Goal: Task Accomplishment & Management: Complete application form

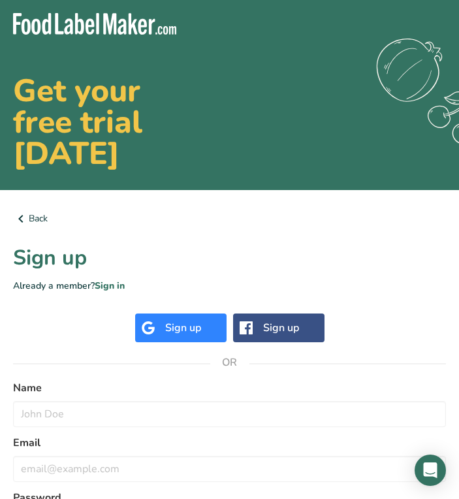
click at [176, 330] on div "Sign up" at bounding box center [183, 328] width 36 height 16
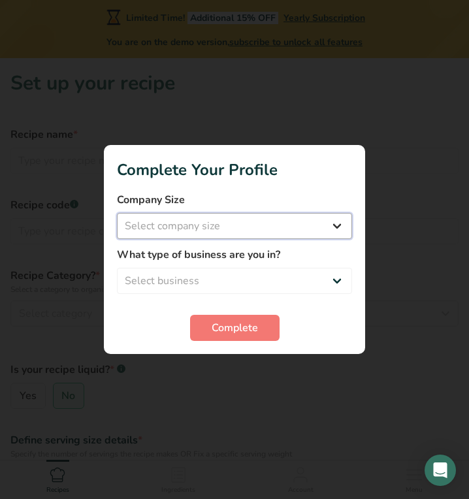
click at [212, 218] on select "Select company size Fewer than 10 Employees 10 to 50 Employees 51 to 500 Employ…" at bounding box center [234, 226] width 235 height 26
select select "1"
click at [117, 213] on select "Select company size Fewer than 10 Employees 10 to 50 Employees 51 to 500 Employ…" at bounding box center [234, 226] width 235 height 26
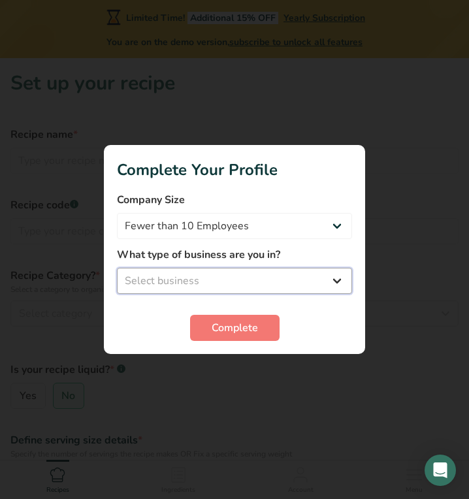
click at [178, 285] on select "Select business Packaged Food Manufacturer Restaurant & Cafe Bakery Meal Plans …" at bounding box center [234, 281] width 235 height 26
click at [117, 268] on select "Select business Packaged Food Manufacturer Restaurant & Cafe Bakery Meal Plans …" at bounding box center [234, 281] width 235 height 26
click at [174, 284] on select "Packaged Food Manufacturer Restaurant & Cafe Bakery Meal Plans & Catering Compa…" at bounding box center [234, 281] width 235 height 26
select select "8"
click at [117, 268] on select "Packaged Food Manufacturer Restaurant & Cafe Bakery Meal Plans & Catering Compa…" at bounding box center [234, 281] width 235 height 26
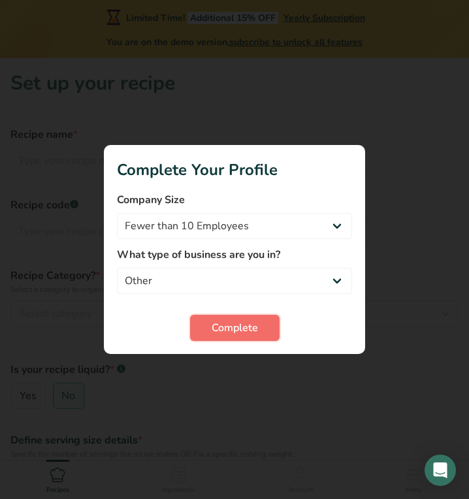
click at [207, 329] on button "Complete" at bounding box center [234, 328] width 89 height 26
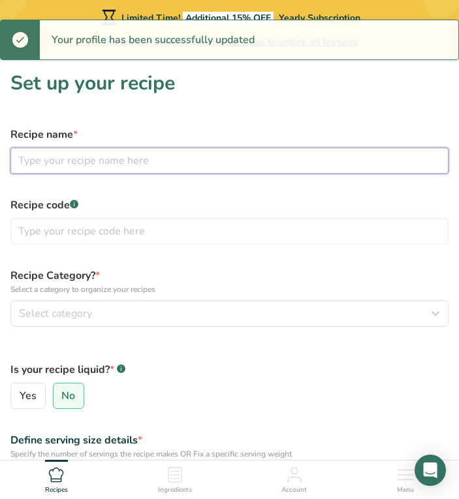
click at [119, 165] on input "text" at bounding box center [229, 161] width 438 height 26
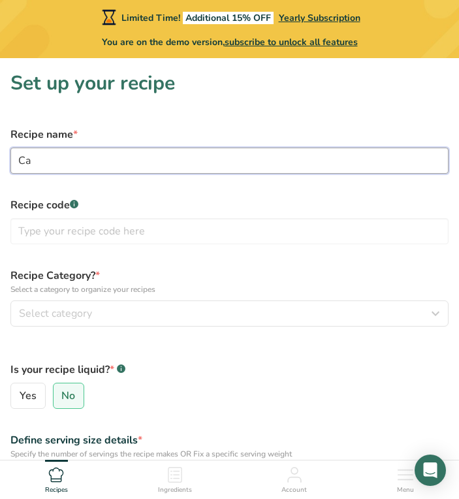
type input "Can"
type input "n"
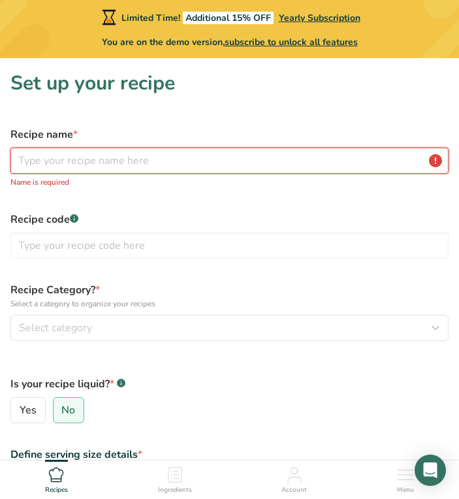
drag, startPoint x: 117, startPoint y: 163, endPoint x: 110, endPoint y: 157, distance: 9.3
click at [110, 157] on input "text" at bounding box center [229, 161] width 438 height 26
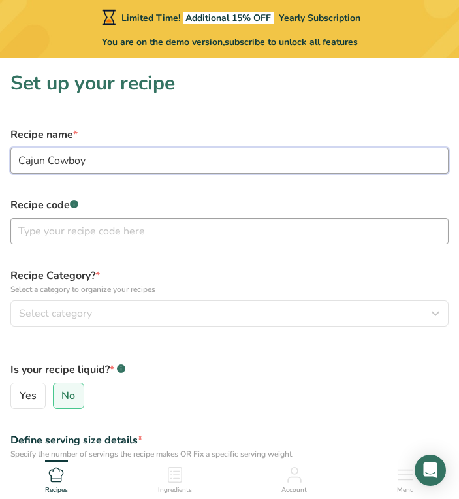
type input "Cajun Cowboy"
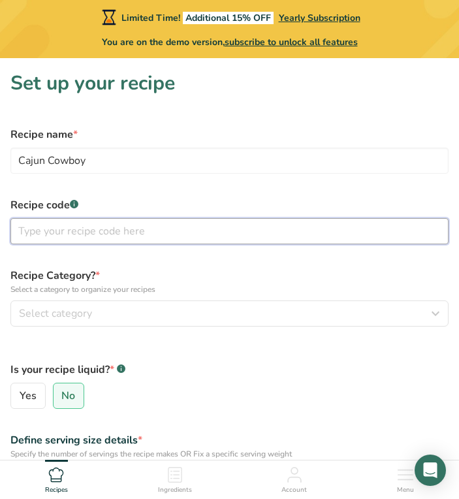
click at [69, 233] on input "text" at bounding box center [229, 231] width 438 height 26
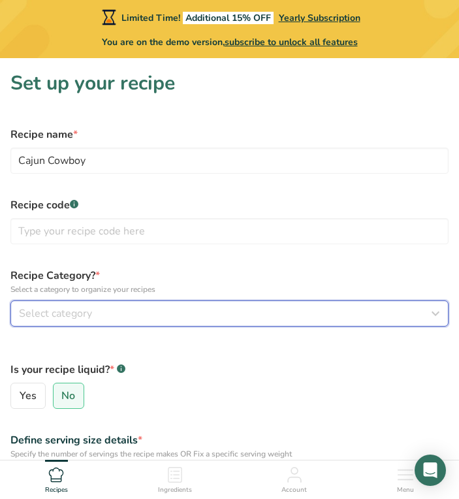
click at [57, 310] on span "Select category" at bounding box center [55, 314] width 73 height 16
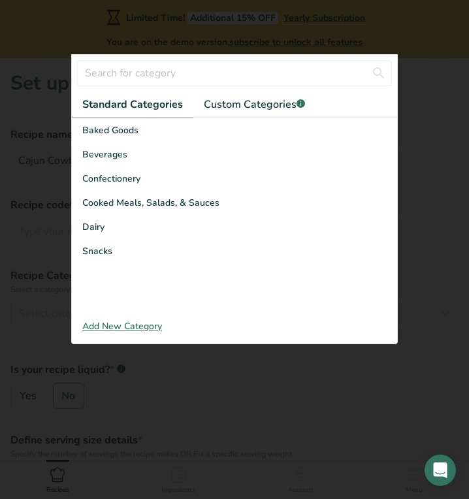
click at [92, 325] on div "Add New Category" at bounding box center [234, 326] width 325 height 14
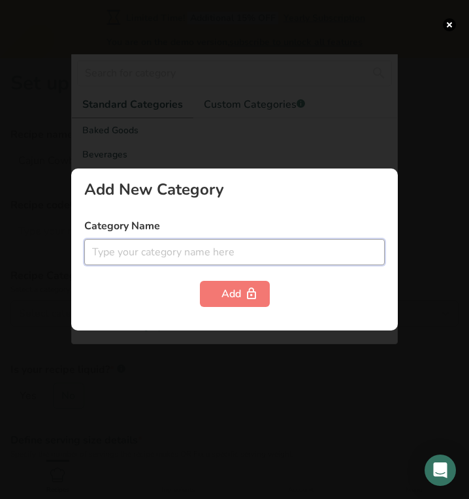
click at [97, 251] on input "text" at bounding box center [234, 252] width 300 height 26
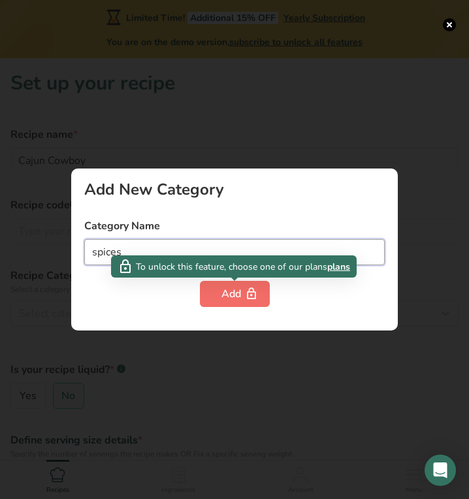
type input "spices"
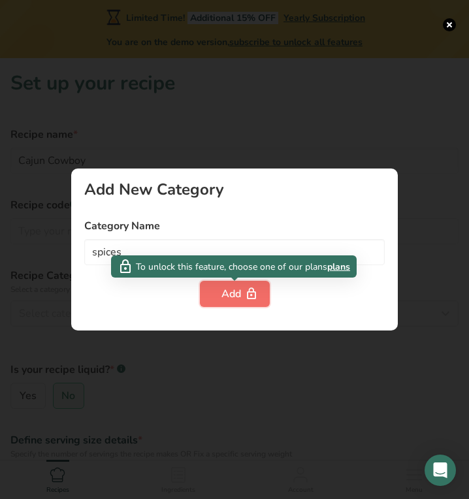
click at [224, 301] on div "Add" at bounding box center [234, 294] width 27 height 16
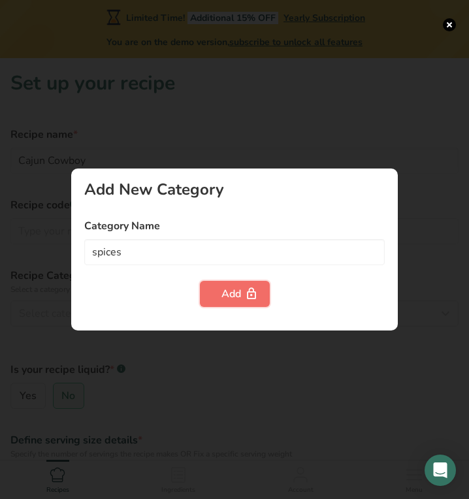
click at [227, 295] on div "Add" at bounding box center [234, 294] width 27 height 16
click at [338, 116] on div at bounding box center [234, 249] width 469 height 499
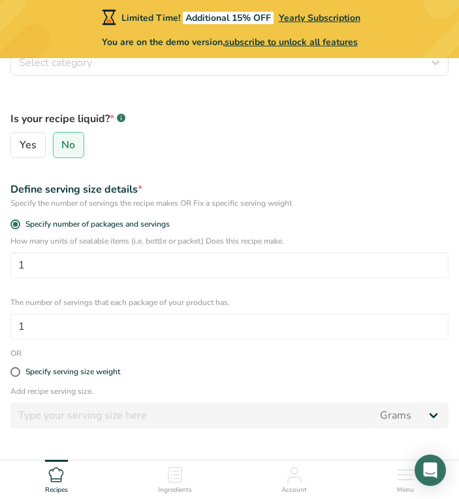
scroll to position [250, 0]
click at [79, 137] on label "No" at bounding box center [69, 146] width 32 height 26
click at [62, 142] on input "No" at bounding box center [58, 146] width 8 height 8
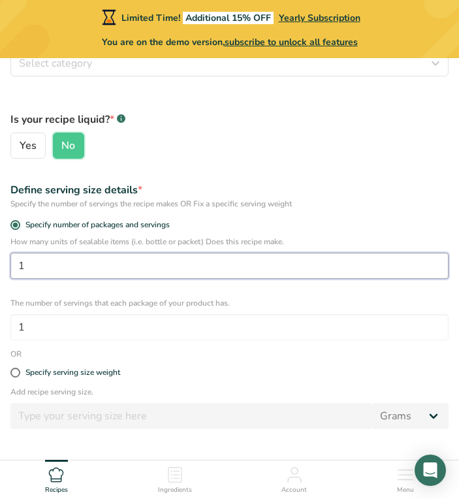
click at [63, 266] on input "1" at bounding box center [229, 266] width 438 height 26
drag, startPoint x: 63, startPoint y: 266, endPoint x: -48, endPoint y: 255, distance: 111.6
click at [0, 255] on html "Limited Time! Additional 15% OFF Yearly Subscription You are on the demo versio…" at bounding box center [229, 179] width 459 height 859
type input "45"
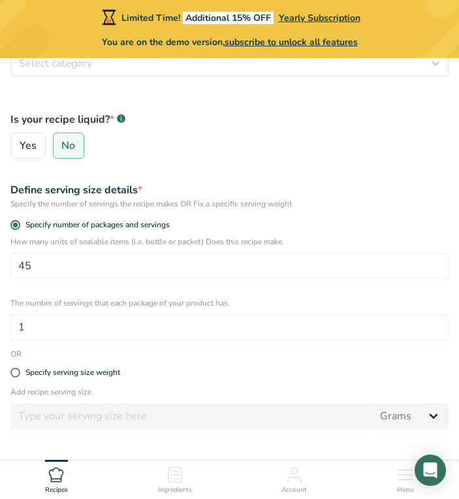
click at [40, 347] on form "Recipe name * Cajun Cowboy Recipe code .a-a{fill:#347362;}.b-a{fill:#fff;} Reci…" at bounding box center [230, 184] width 454 height 631
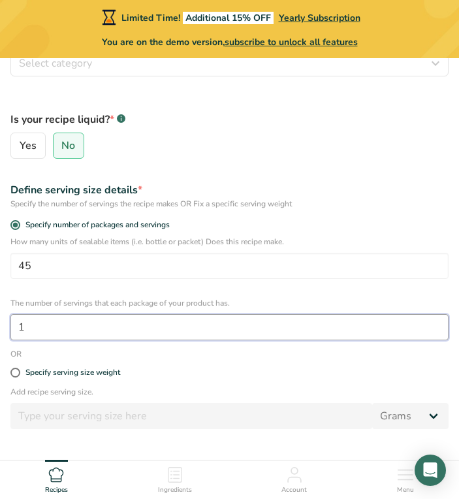
click at [40, 333] on input "1" at bounding box center [229, 327] width 438 height 26
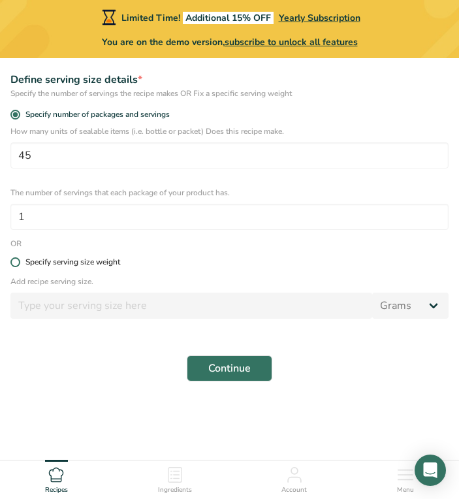
click at [10, 257] on label "Specify serving size weight" at bounding box center [229, 262] width 438 height 10
click at [10, 258] on input "Specify serving size weight" at bounding box center [14, 262] width 8 height 8
radio input "true"
radio input "false"
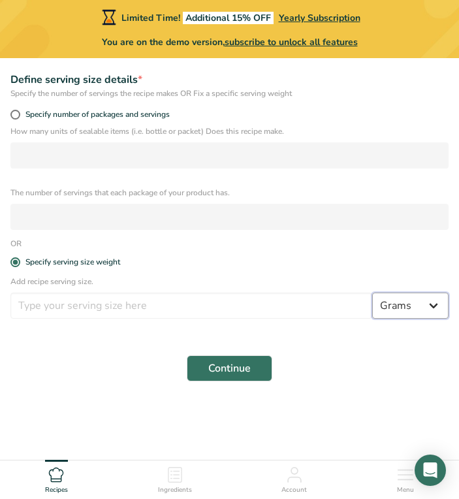
click at [394, 304] on select "Grams kg mg mcg lb oz l mL fl oz tbsp tsp cup qt gallon" at bounding box center [410, 306] width 76 height 26
click at [419, 305] on select "Grams kg mg mcg lb oz l mL fl oz tbsp tsp cup qt gallon" at bounding box center [410, 306] width 76 height 26
select select "5"
click at [372, 293] on select "Grams kg mg mcg lb oz l mL fl oz tbsp tsp cup qt gallon" at bounding box center [410, 306] width 76 height 26
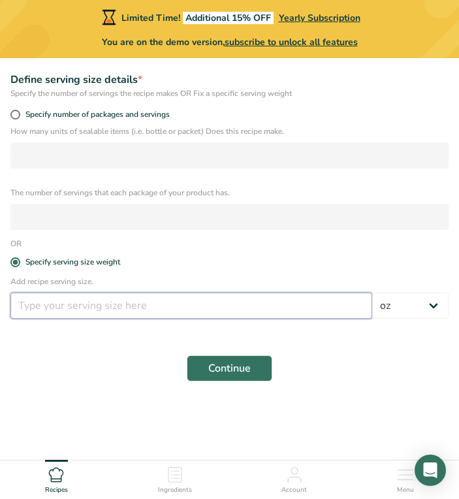
click at [152, 310] on input "number" at bounding box center [191, 306] width 362 height 26
type input "4.5"
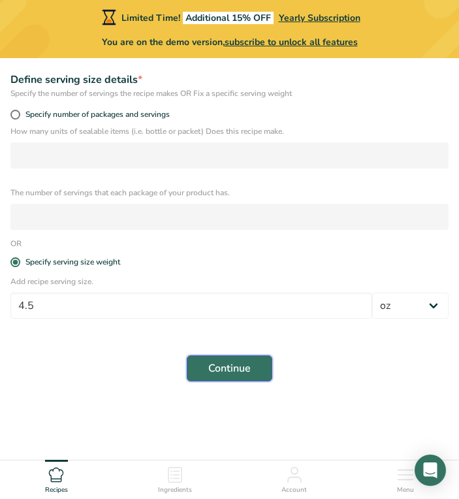
click at [232, 376] on button "Continue" at bounding box center [230, 368] width 86 height 26
click at [16, 112] on span at bounding box center [15, 115] width 10 height 10
click at [16, 112] on input "Specify number of packages and servings" at bounding box center [14, 114] width 8 height 8
radio input "true"
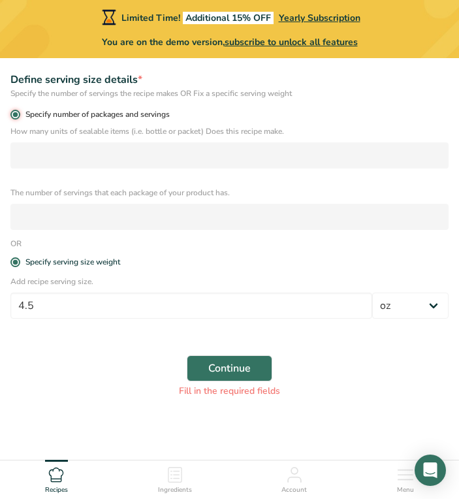
radio input "false"
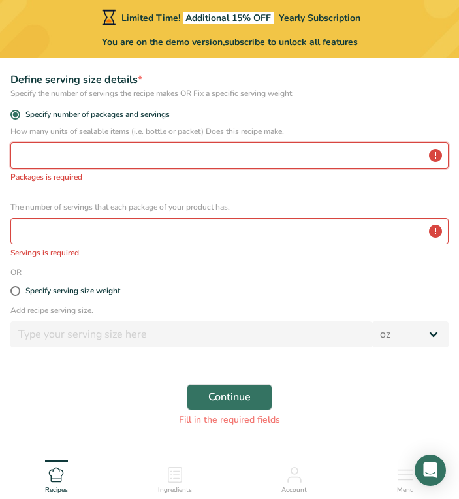
click at [63, 156] on input "number" at bounding box center [229, 155] width 438 height 26
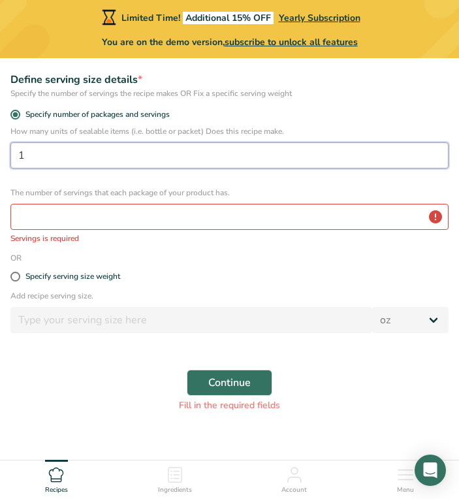
type input "1"
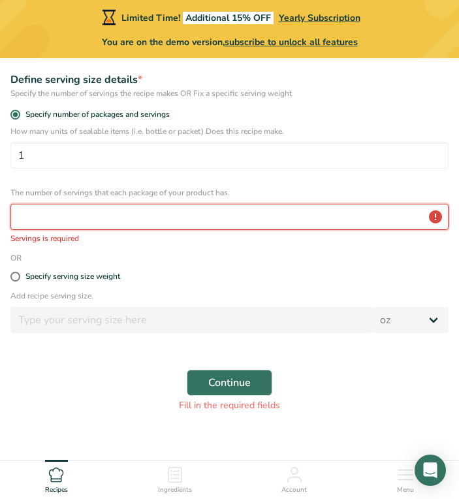
click at [43, 219] on input "number" at bounding box center [229, 217] width 438 height 26
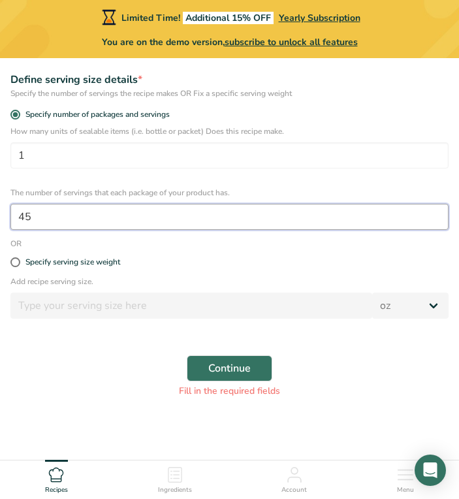
type input "45"
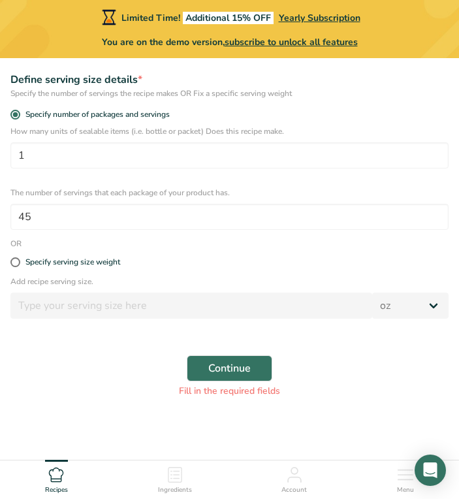
click at [218, 355] on div "Continue Fill in the required fields" at bounding box center [230, 376] width 454 height 58
click at [214, 363] on span "Continue" at bounding box center [229, 368] width 42 height 16
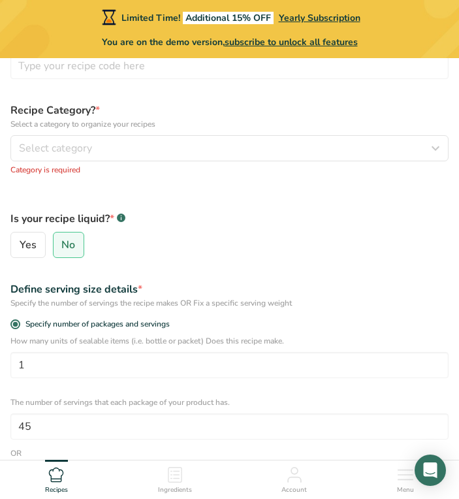
scroll to position [165, 0]
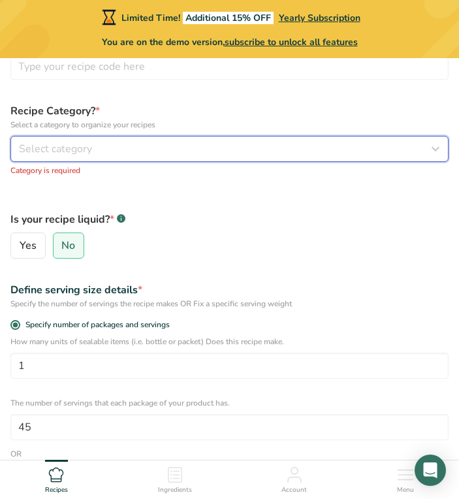
drag, startPoint x: 214, startPoint y: 363, endPoint x: 106, endPoint y: 140, distance: 247.6
click at [106, 140] on button "Select category" at bounding box center [229, 149] width 438 height 26
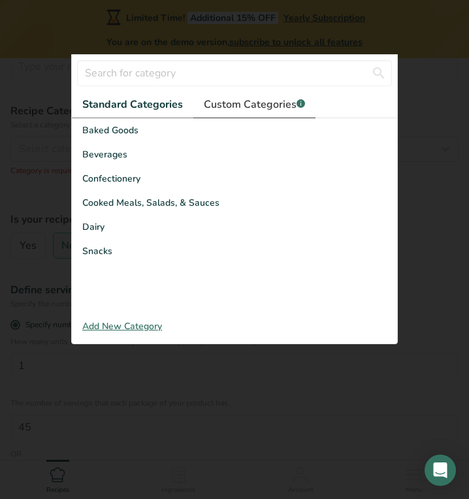
click at [232, 108] on span "Custom Categories .a-a{fill:#347362;}.b-a{fill:#fff;}" at bounding box center [254, 105] width 101 height 16
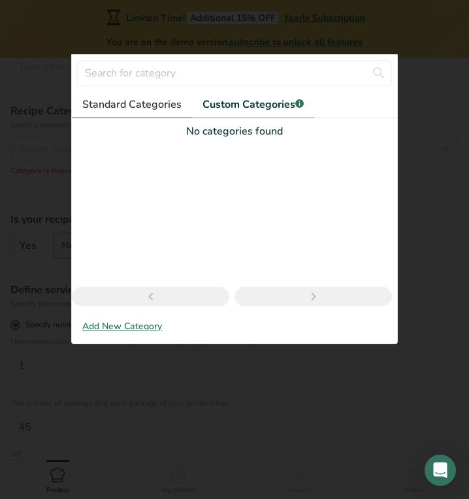
click at [133, 104] on span "Standard Categories" at bounding box center [131, 105] width 99 height 16
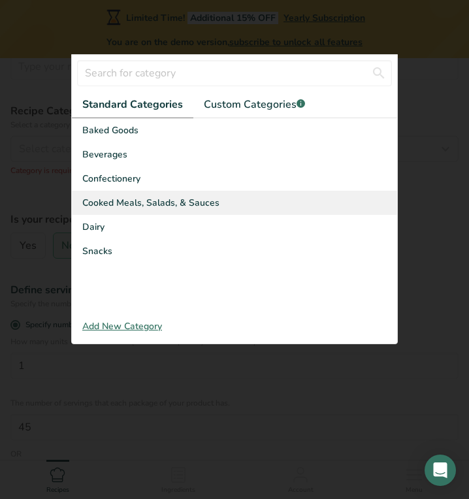
click at [119, 200] on span "Cooked Meals, Salads, & Sauces" at bounding box center [150, 203] width 137 height 14
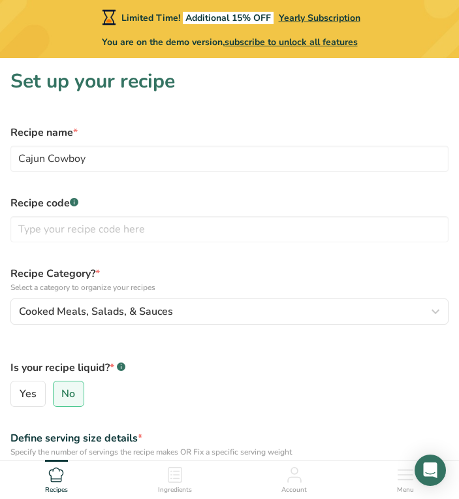
scroll to position [0, 0]
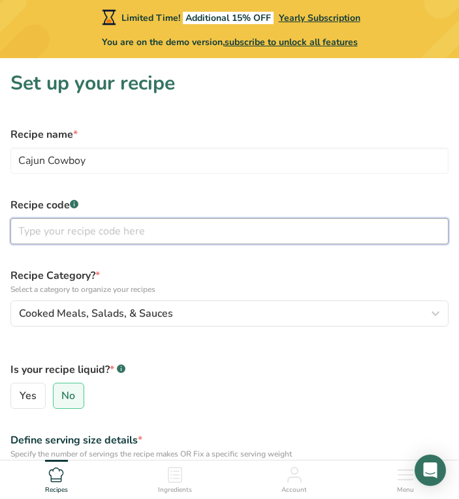
click at [97, 231] on input "text" at bounding box center [229, 231] width 438 height 26
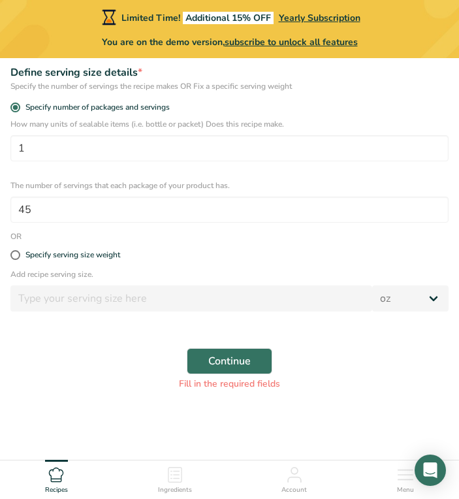
scroll to position [377, 0]
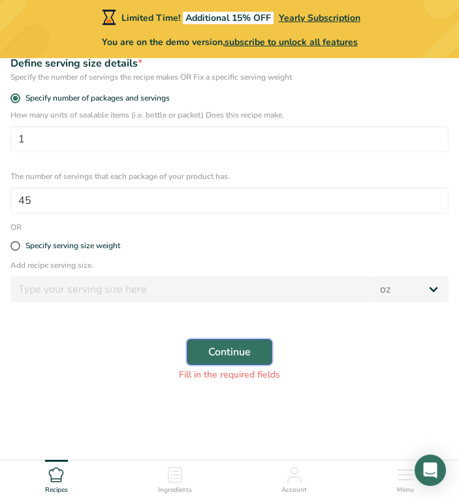
click at [215, 350] on span "Continue" at bounding box center [229, 352] width 42 height 16
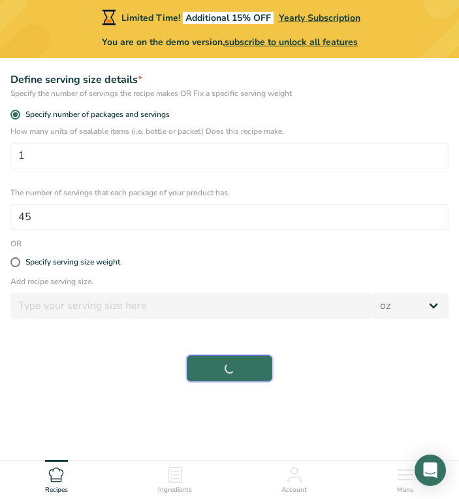
scroll to position [360, 0]
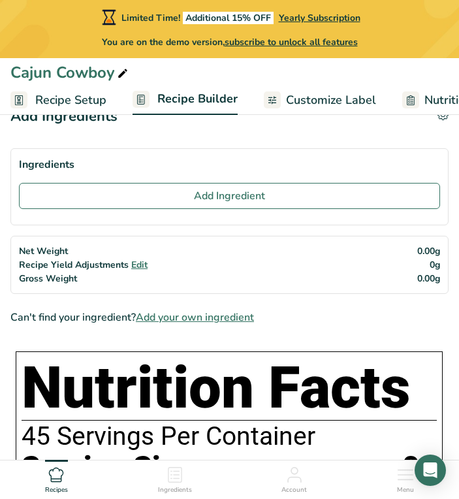
scroll to position [33, 0]
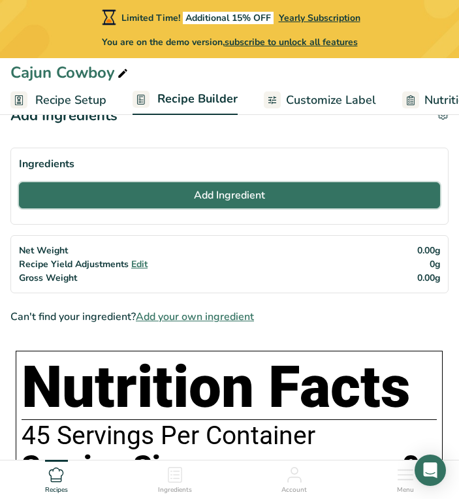
click at [219, 197] on span "Add Ingredient" at bounding box center [229, 195] width 71 height 16
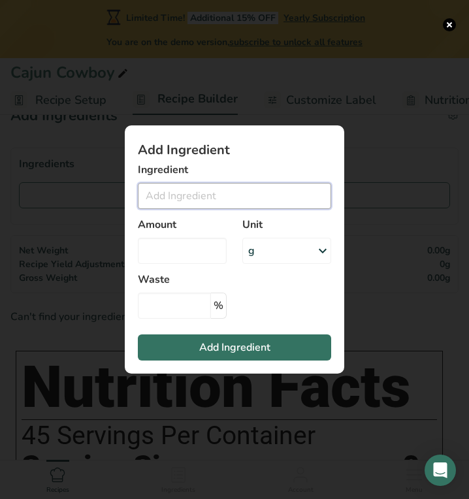
click at [208, 202] on input "Add ingredient modal" at bounding box center [234, 196] width 193 height 26
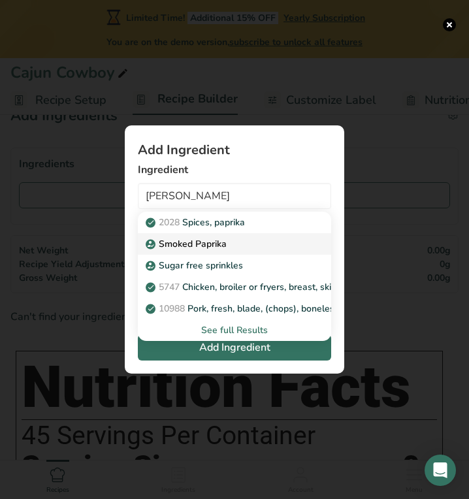
click at [209, 237] on p "Smoked Paprika" at bounding box center [187, 244] width 78 height 14
type input "Smoked Paprika"
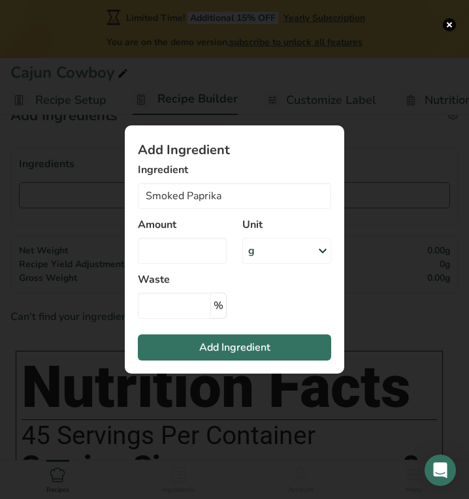
click at [209, 237] on div "Amount" at bounding box center [182, 240] width 104 height 63
click at [212, 255] on input "Add ingredient modal" at bounding box center [182, 251] width 89 height 26
type input "1"
click at [287, 246] on div "g" at bounding box center [286, 251] width 89 height 26
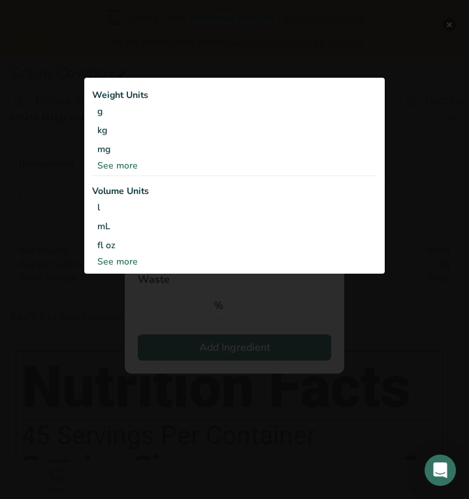
click at [110, 259] on div "See more" at bounding box center [234, 262] width 285 height 14
select select "22"
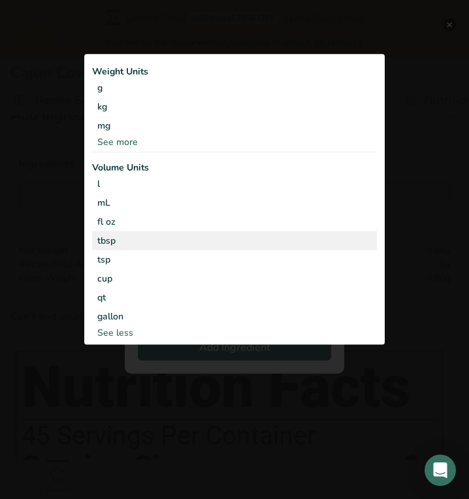
click at [110, 240] on div "tbsp" at bounding box center [234, 241] width 274 height 14
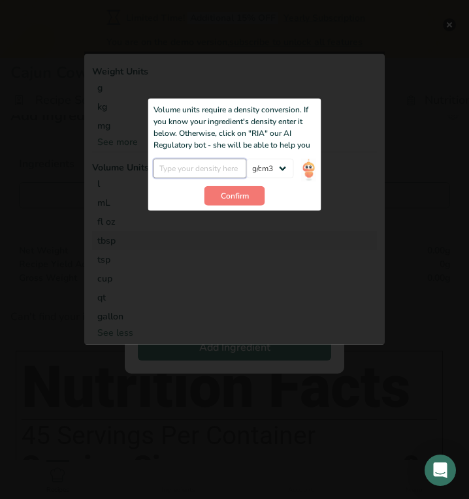
click at [227, 168] on input "Add ingredient modal" at bounding box center [199, 169] width 93 height 20
click at [276, 172] on select "lb/ft3 g/cm3" at bounding box center [269, 169] width 47 height 20
click at [336, 148] on div "Add ingredient modal" at bounding box center [234, 198] width 300 height 293
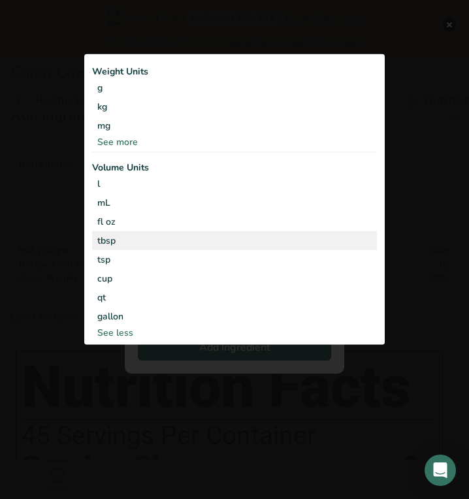
click at [130, 240] on div "tbsp" at bounding box center [234, 241] width 274 height 14
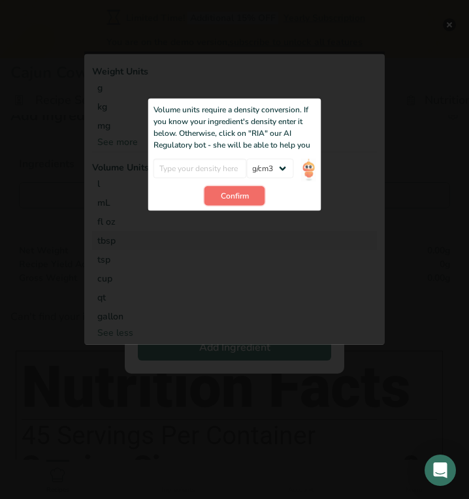
click at [240, 193] on span "Confirm" at bounding box center [235, 196] width 28 height 12
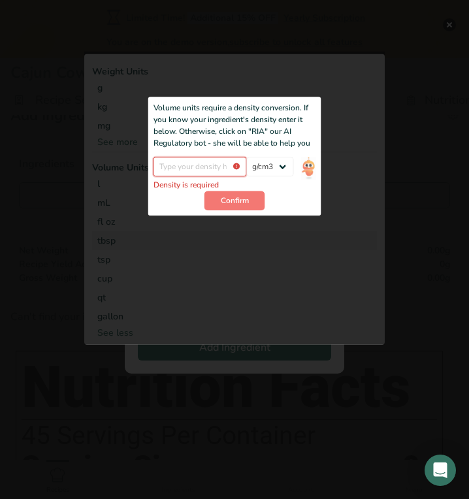
click at [211, 168] on input "Add ingredient modal" at bounding box center [199, 167] width 93 height 20
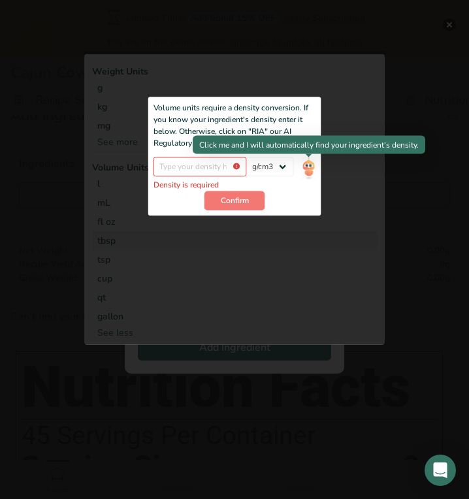
click at [309, 167] on img "Add ingredient modal" at bounding box center [308, 168] width 14 height 23
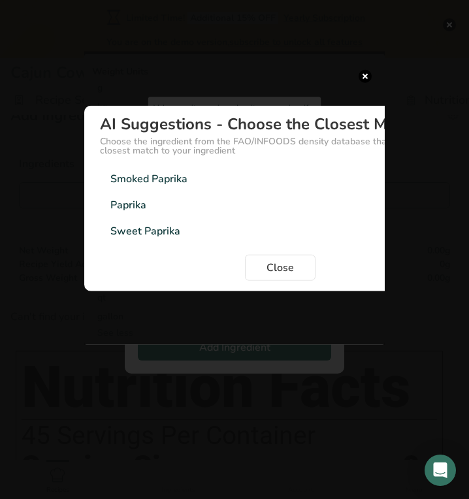
click at [167, 178] on div "Smoked Paprika" at bounding box center [148, 178] width 77 height 16
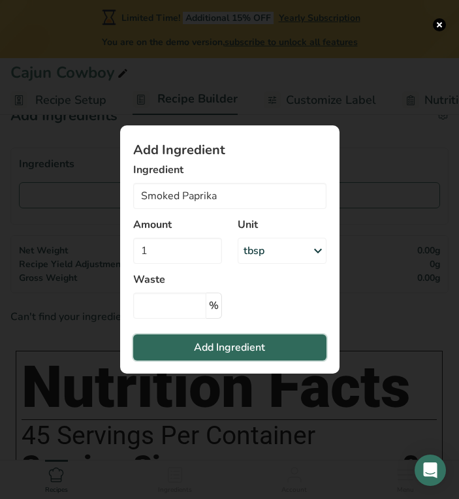
click at [222, 353] on span "Add Ingredient" at bounding box center [229, 348] width 71 height 16
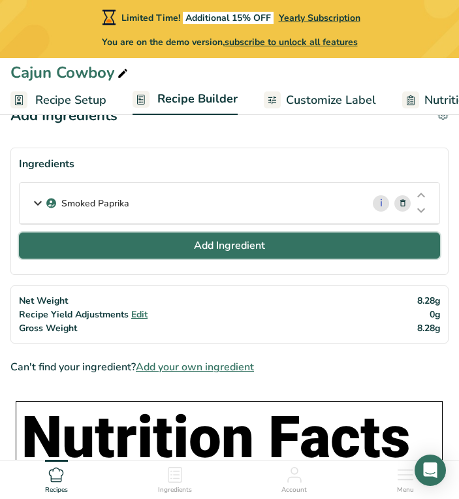
click at [223, 245] on span "Add Ingredient" at bounding box center [229, 246] width 71 height 16
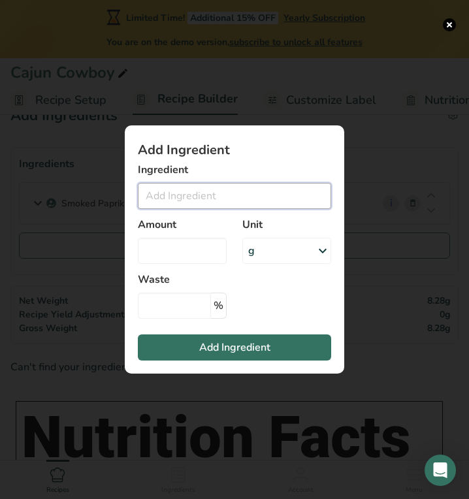
click at [193, 195] on input "Add ingredient modal" at bounding box center [234, 196] width 193 height 26
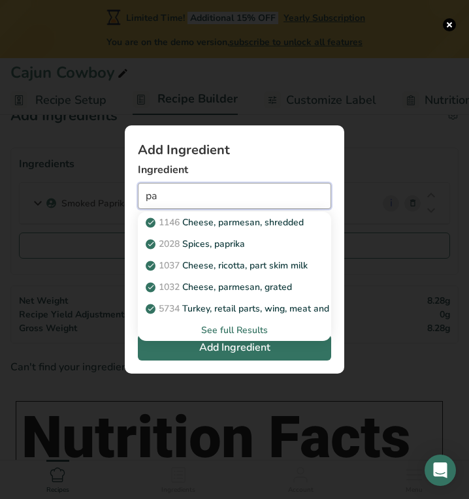
type input "p"
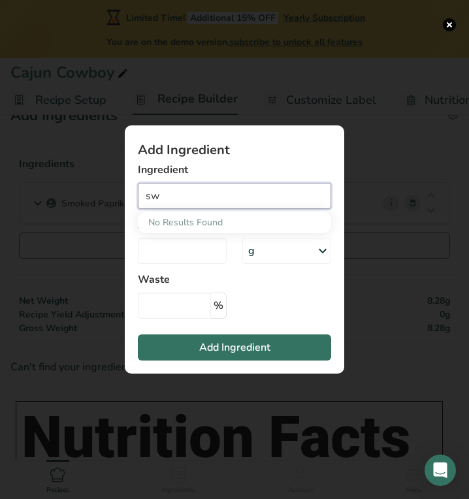
type input "s"
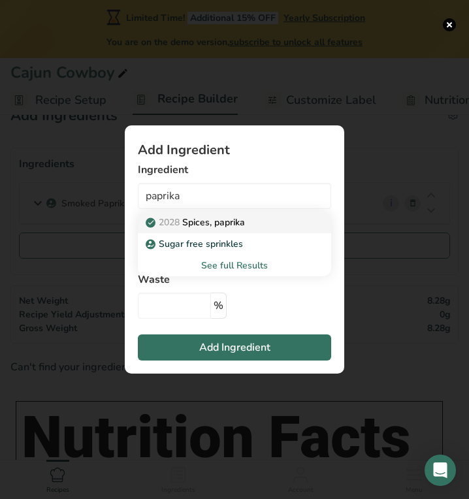
click at [219, 228] on p "2028 Spices, paprika" at bounding box center [196, 222] width 97 height 14
type input "Spices, paprika"
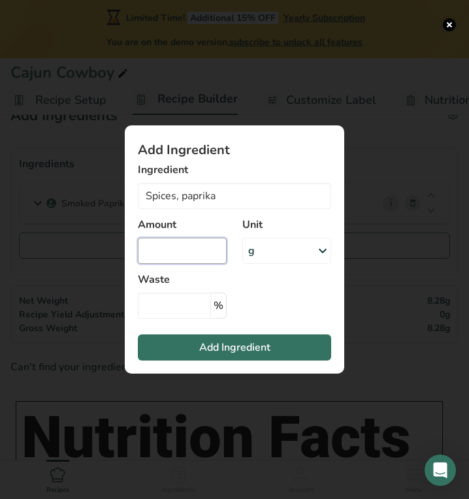
click at [213, 251] on input "Add ingredient modal" at bounding box center [182, 251] width 89 height 26
type input "2"
click at [291, 253] on div "g" at bounding box center [286, 251] width 89 height 26
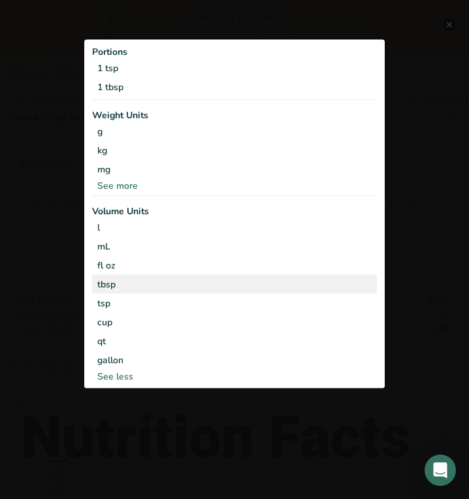
click at [200, 283] on div "tbsp" at bounding box center [234, 285] width 274 height 14
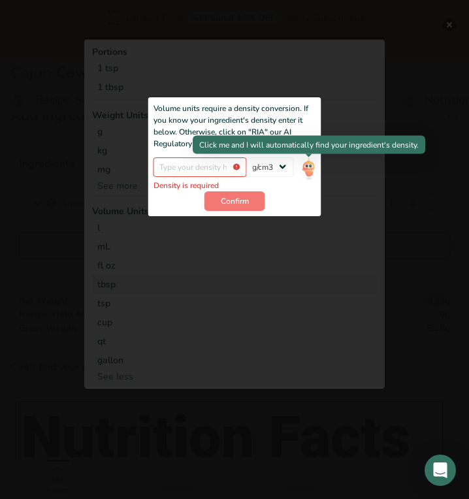
click at [308, 174] on img "Add ingredient modal" at bounding box center [308, 168] width 14 height 23
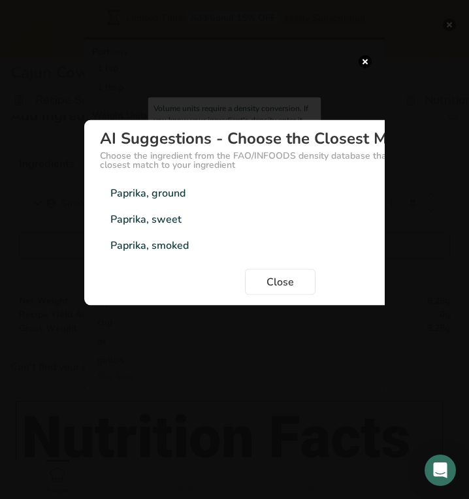
click at [146, 217] on div "Paprika, sweet" at bounding box center [145, 220] width 71 height 16
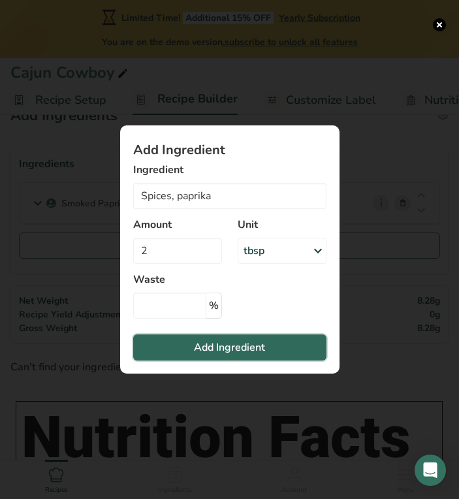
click at [240, 341] on span "Add Ingredient" at bounding box center [229, 348] width 71 height 16
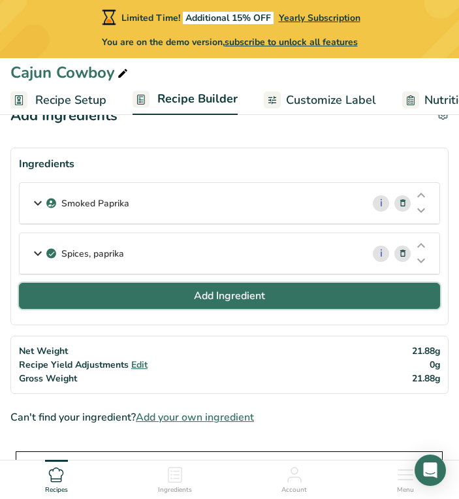
click at [183, 300] on button "Add Ingredient" at bounding box center [229, 296] width 421 height 26
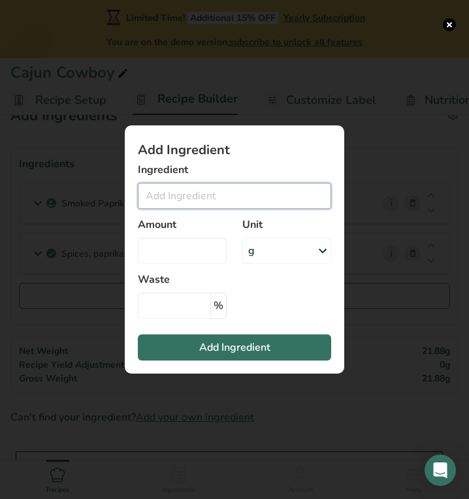
click at [176, 191] on input "Add ingredient modal" at bounding box center [234, 196] width 193 height 26
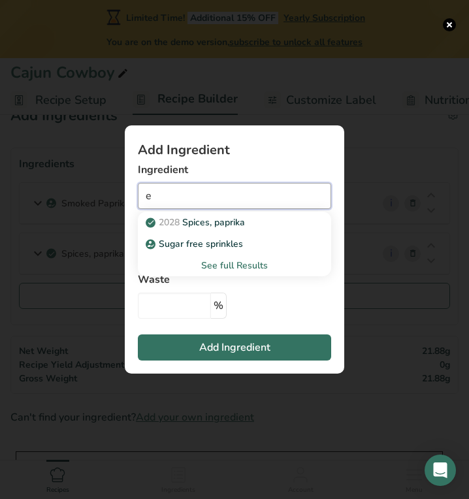
click at [176, 191] on input "e" at bounding box center [234, 196] width 193 height 26
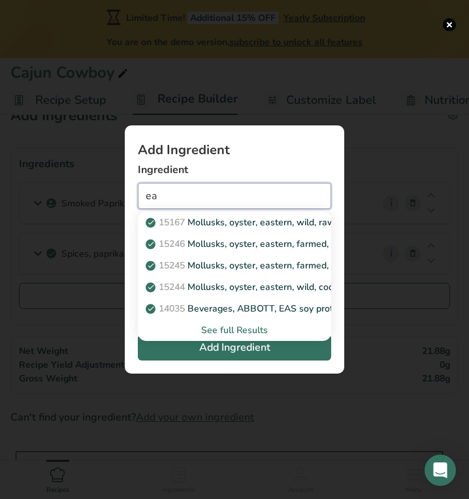
type input "e"
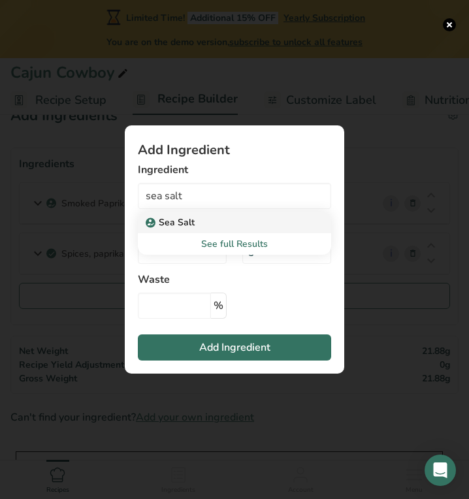
click at [179, 217] on p "Sea Salt" at bounding box center [171, 222] width 46 height 14
type input "Sea Salt"
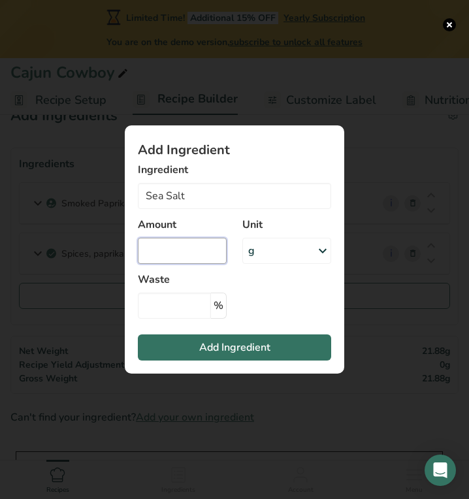
click at [180, 245] on input "Add ingredient modal" at bounding box center [182, 251] width 89 height 26
type input "2"
click at [265, 247] on div "g" at bounding box center [286, 251] width 89 height 26
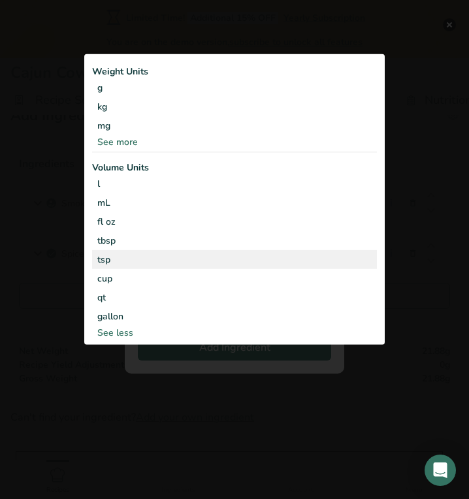
click at [176, 257] on div "tsp" at bounding box center [234, 260] width 274 height 14
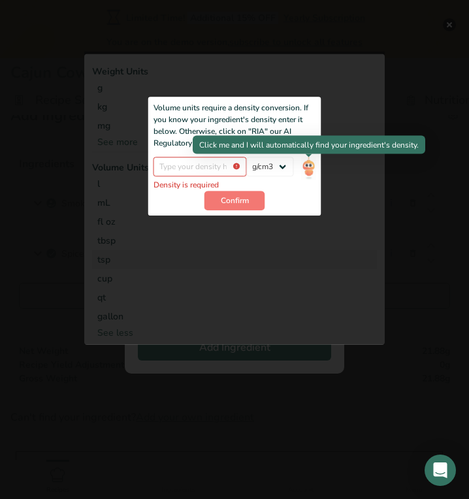
click at [313, 167] on img "Add ingredient modal" at bounding box center [308, 168] width 14 height 23
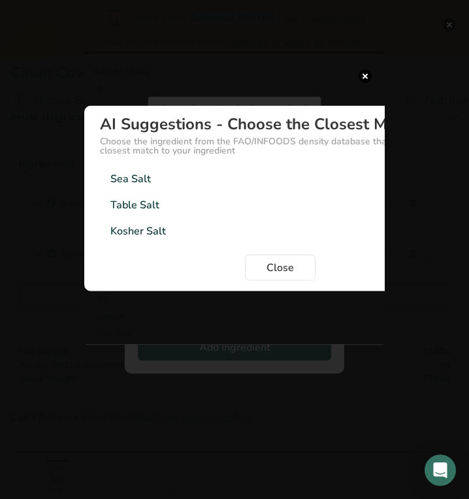
click at [137, 177] on div "Sea Salt" at bounding box center [130, 178] width 40 height 16
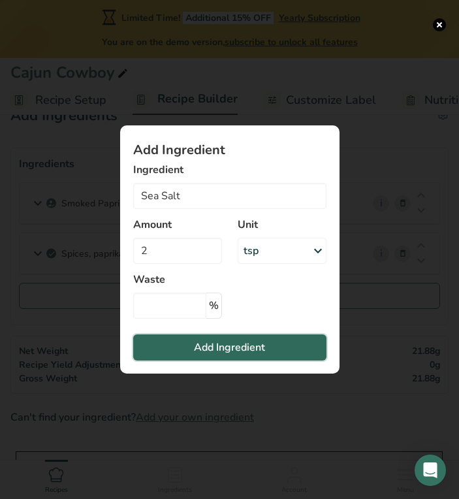
click at [244, 344] on span "Add Ingredient" at bounding box center [229, 348] width 71 height 16
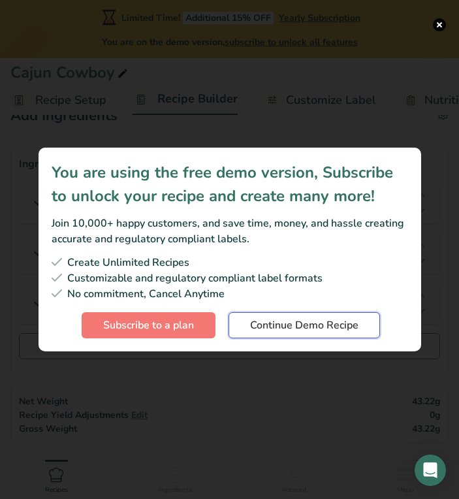
click at [320, 322] on span "Continue Demo Recipe" at bounding box center [304, 325] width 108 height 16
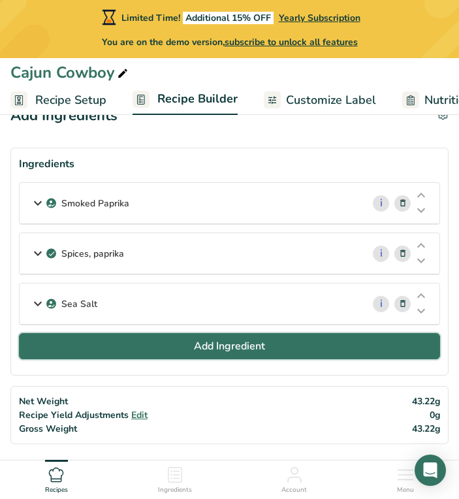
click at [197, 349] on span "Add Ingredient" at bounding box center [229, 346] width 71 height 16
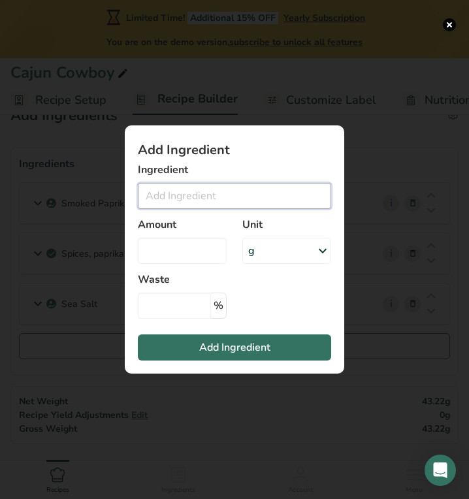
click at [193, 195] on input "Add ingredient modal" at bounding box center [234, 196] width 193 height 26
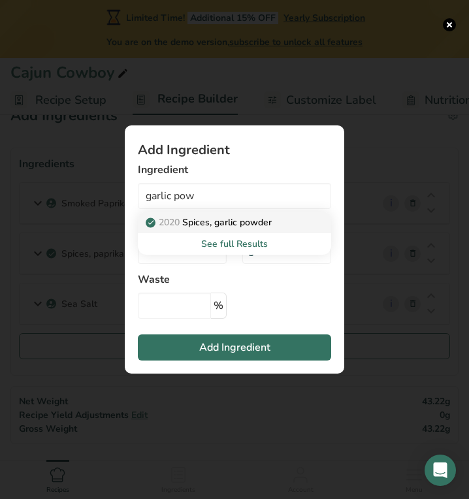
click at [199, 223] on p "2020 Spices, garlic powder" at bounding box center [209, 222] width 123 height 14
type input "Spices, garlic powder"
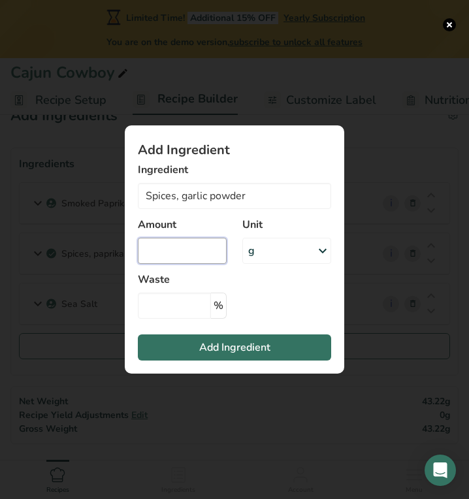
click at [193, 251] on input "Add ingredient modal" at bounding box center [182, 251] width 89 height 26
type input "1"
click at [279, 253] on div "g" at bounding box center [286, 251] width 89 height 26
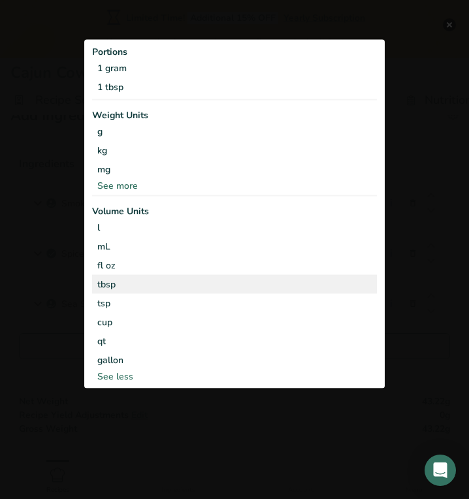
click at [238, 289] on div "tbsp" at bounding box center [234, 285] width 274 height 14
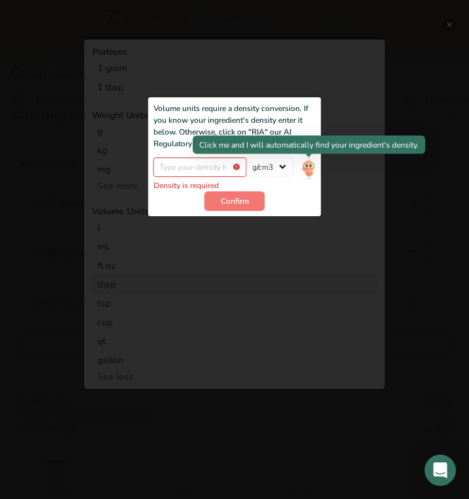
click at [308, 167] on img "Add ingredient modal" at bounding box center [308, 168] width 14 height 23
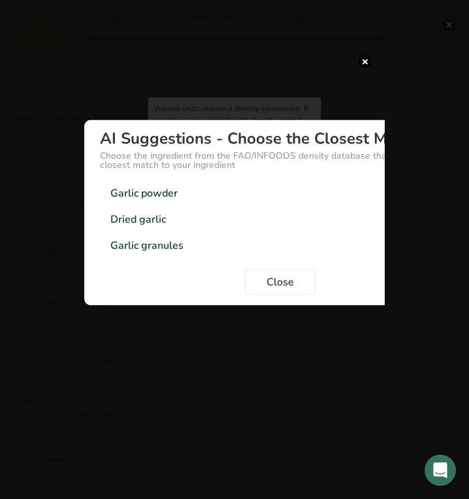
click at [179, 243] on div "Garlic granules" at bounding box center [146, 246] width 73 height 16
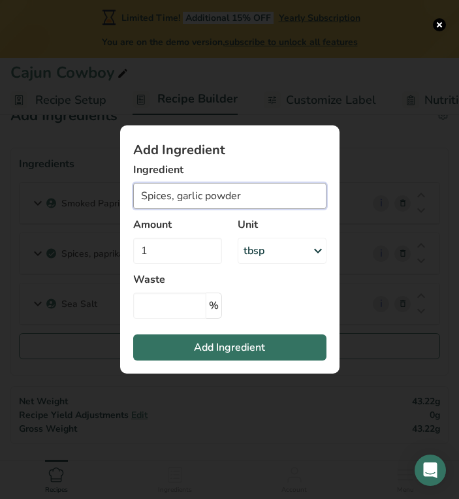
click at [219, 199] on input "Spices, garlic powder" at bounding box center [229, 196] width 193 height 26
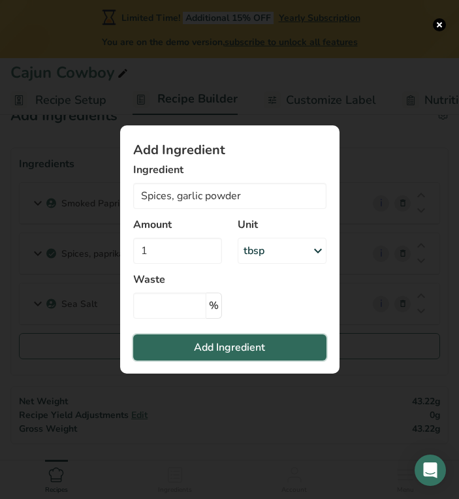
click at [225, 349] on span "Add Ingredient" at bounding box center [229, 348] width 71 height 16
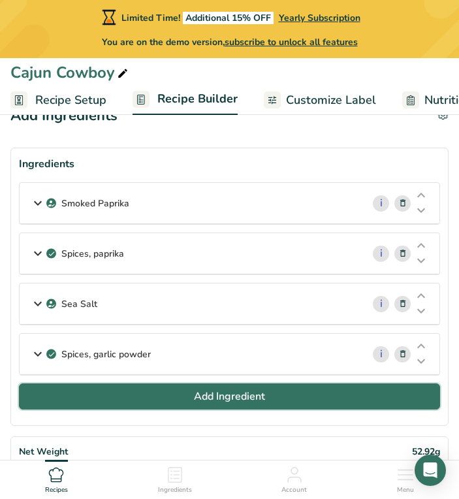
click at [223, 396] on span "Add Ingredient" at bounding box center [229, 397] width 71 height 16
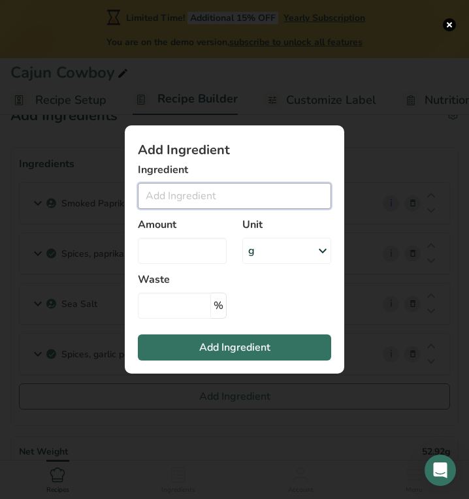
click at [183, 189] on input "Add ingredient modal" at bounding box center [234, 196] width 193 height 26
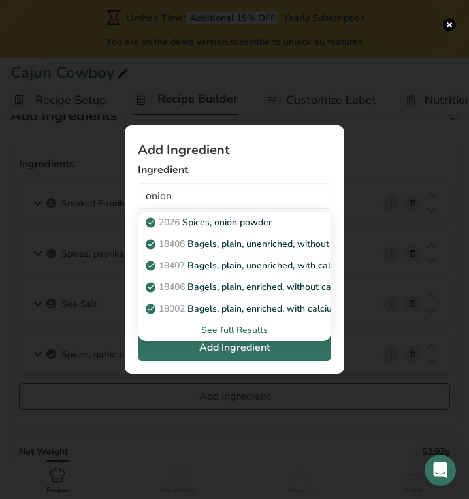
click at [191, 225] on p "2026 Spices, onion powder" at bounding box center [209, 222] width 123 height 14
type input "Spices, onion powder"
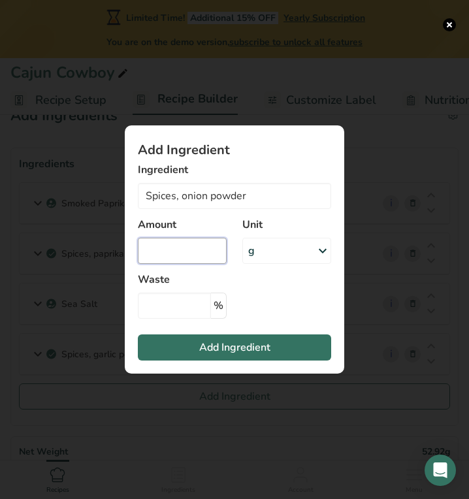
click at [184, 250] on input "Add ingredient modal" at bounding box center [182, 251] width 89 height 26
type input "1"
click at [293, 253] on div "g" at bounding box center [286, 251] width 89 height 26
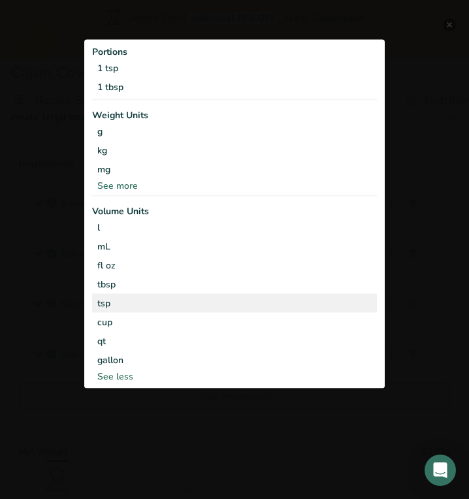
click at [228, 294] on div "tsp Volume units require a density conversion. If you know your ingredient's de…" at bounding box center [234, 303] width 285 height 19
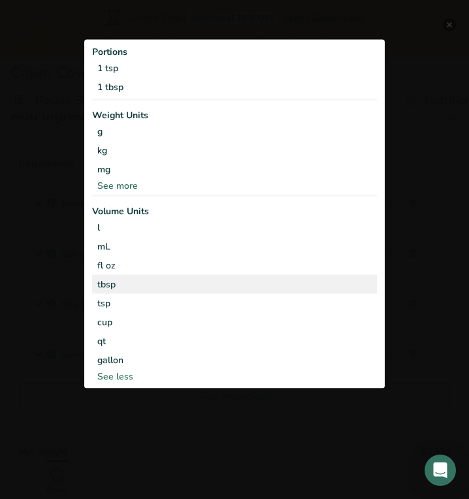
click at [226, 291] on div "tbsp" at bounding box center [234, 285] width 274 height 14
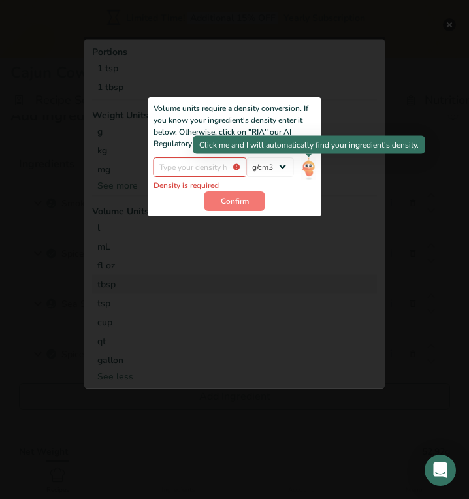
click at [313, 171] on img "Add ingredient modal" at bounding box center [308, 168] width 14 height 23
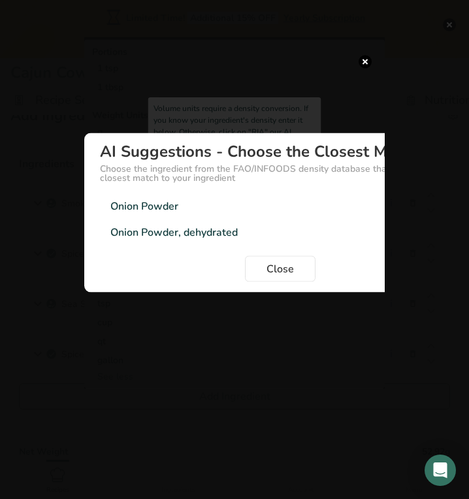
click at [144, 203] on div "Onion Powder" at bounding box center [144, 206] width 68 height 16
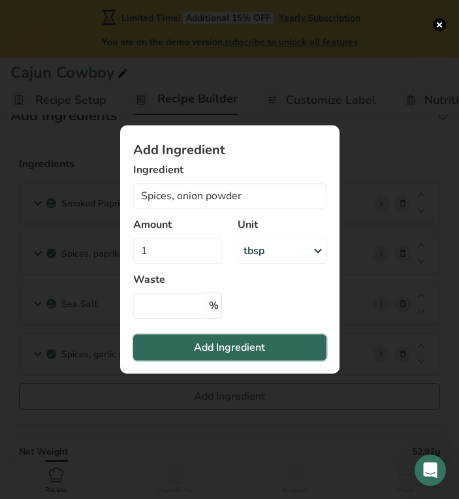
click at [227, 345] on span "Add Ingredient" at bounding box center [229, 348] width 71 height 16
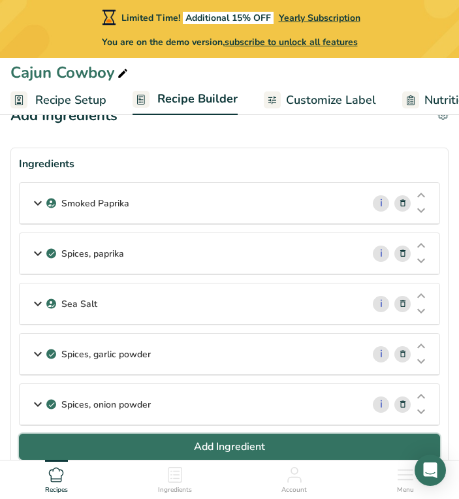
click at [206, 449] on span "Add Ingredient" at bounding box center [229, 447] width 71 height 16
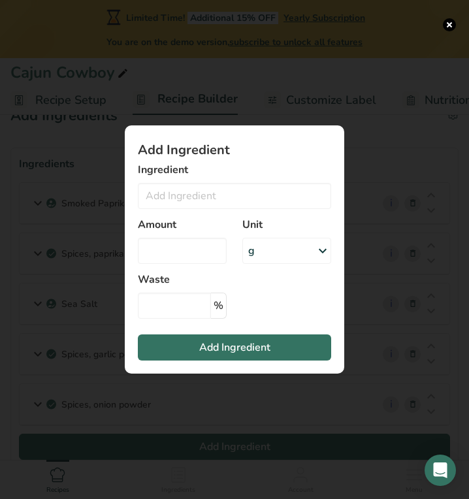
click at [206, 449] on div "Add ingredient modal" at bounding box center [234, 249] width 469 height 499
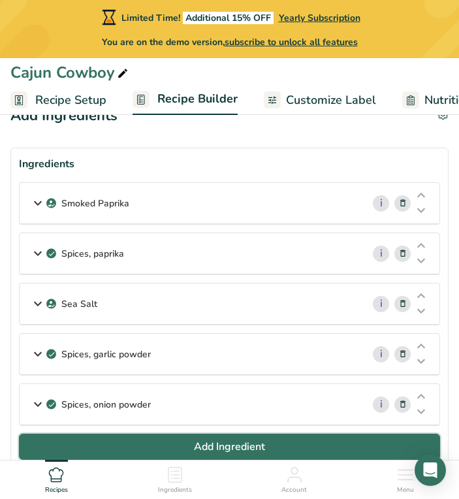
click at [225, 441] on span "Add Ingredient" at bounding box center [229, 447] width 71 height 16
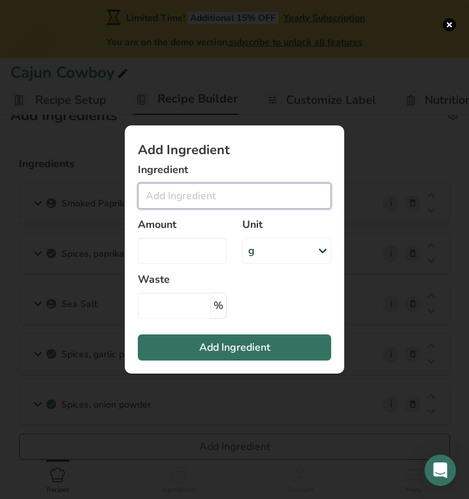
click at [198, 197] on input "Add ingredient modal" at bounding box center [234, 196] width 193 height 26
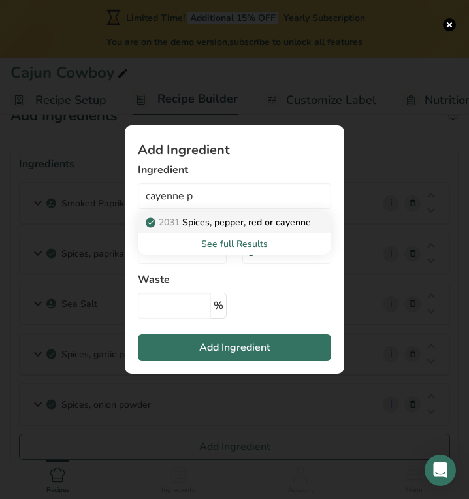
click at [215, 224] on p "2031 Spices, pepper, red or cayenne" at bounding box center [229, 222] width 163 height 14
type input "Spices, pepper, red or cayenne"
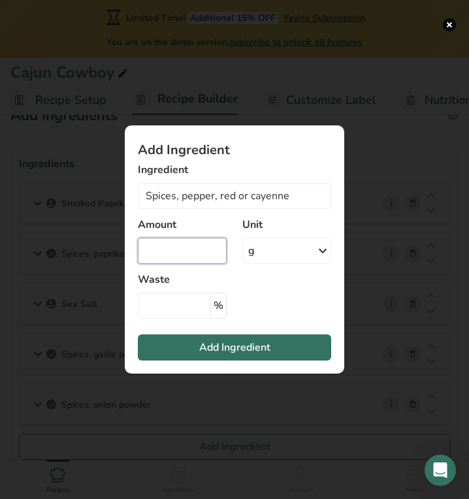
click at [178, 252] on input "Add ingredient modal" at bounding box center [182, 251] width 89 height 26
type input "1"
click at [249, 258] on div "g" at bounding box center [251, 251] width 7 height 16
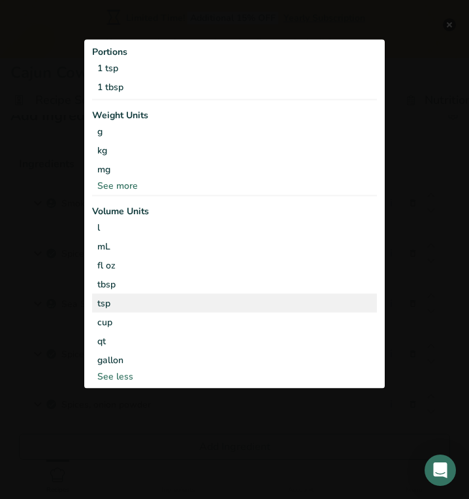
click at [195, 298] on div "tsp" at bounding box center [234, 303] width 274 height 14
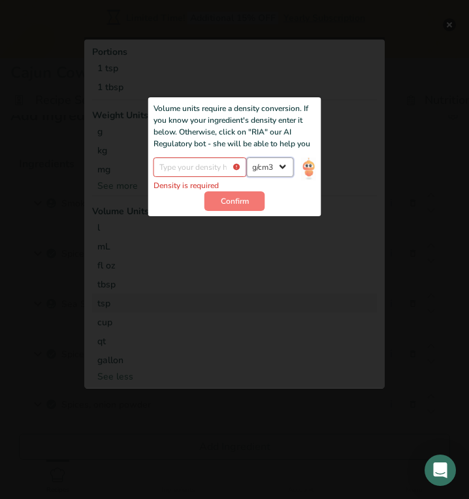
click at [270, 169] on select "lb/ft3 g/cm3" at bounding box center [269, 167] width 47 height 20
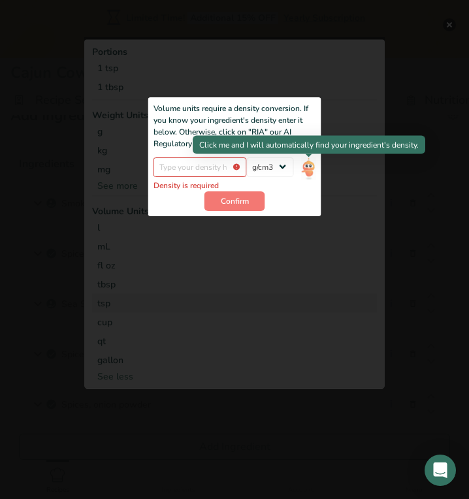
click at [302, 170] on img "Add ingredient modal" at bounding box center [308, 168] width 14 height 23
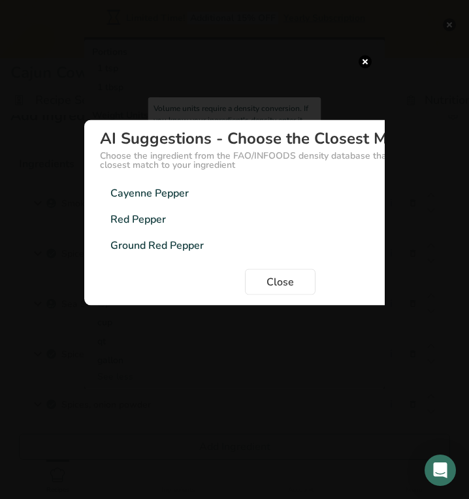
click at [189, 191] on div "Cayenne Pepper 0.6g/cm3" at bounding box center [280, 193] width 360 height 26
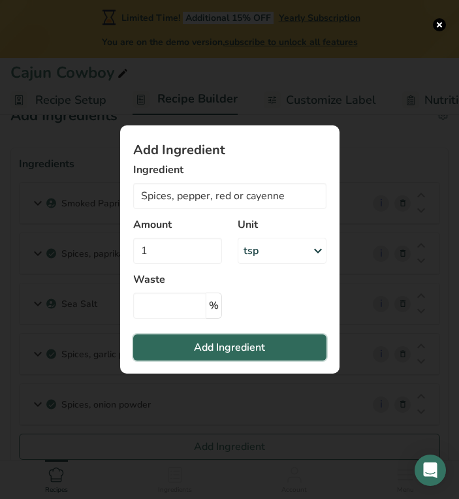
click at [231, 343] on span "Add Ingredient" at bounding box center [229, 348] width 71 height 16
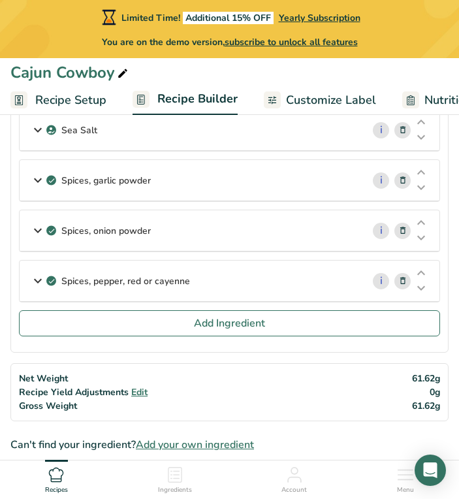
scroll to position [258, 0]
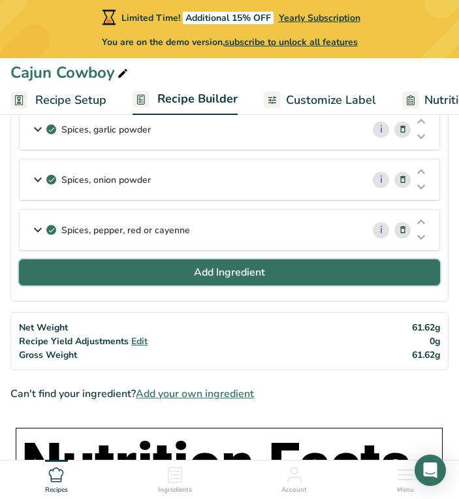
click at [241, 271] on span "Add Ingredient" at bounding box center [229, 272] width 71 height 16
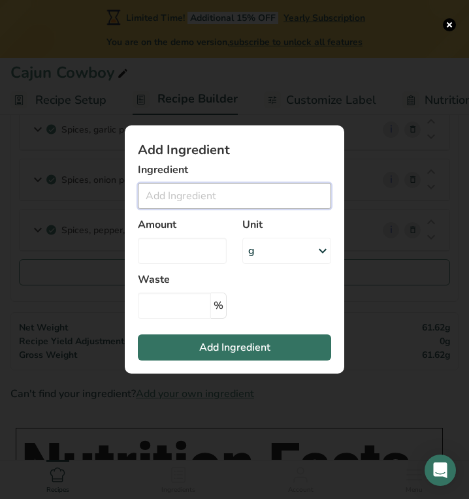
click at [224, 195] on input "Add ingredient modal" at bounding box center [234, 196] width 193 height 26
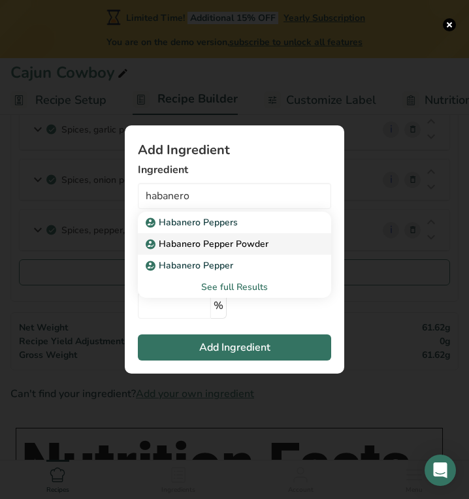
click at [228, 239] on p "Habanero Pepper Powder" at bounding box center [208, 244] width 120 height 14
type input "Habanero Pepper Powder"
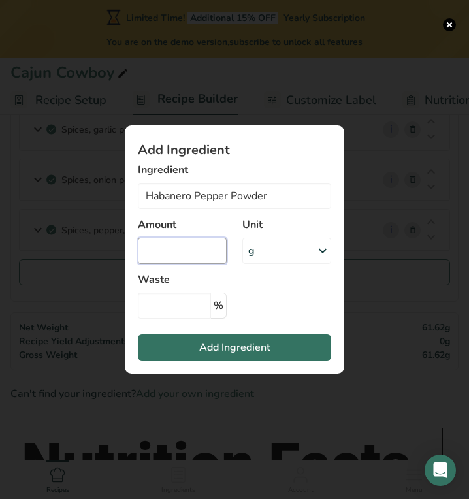
click at [217, 246] on input "Add ingredient modal" at bounding box center [182, 251] width 89 height 26
type input "1"
click at [270, 253] on div "g" at bounding box center [286, 251] width 89 height 26
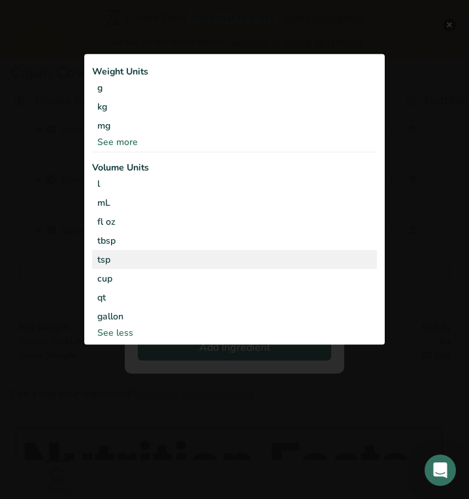
click at [157, 261] on div "tsp" at bounding box center [234, 260] width 274 height 14
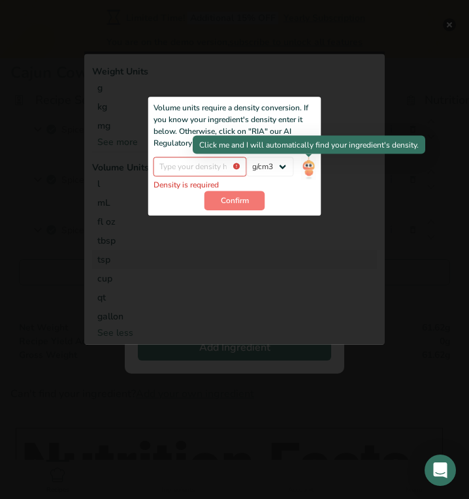
click at [304, 176] on img "Add ingredient modal" at bounding box center [308, 168] width 14 height 23
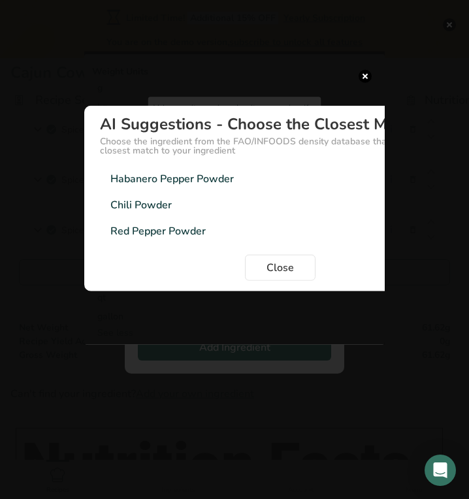
click at [159, 185] on div "Habanero Pepper Powder" at bounding box center [171, 178] width 123 height 16
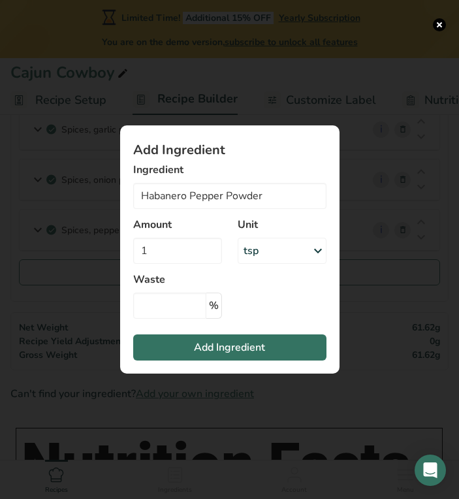
click at [203, 363] on section "Add Ingredient Ingredient Habanero Pepper Powder Habanero Peppers Habanero Pepp…" at bounding box center [229, 249] width 219 height 248
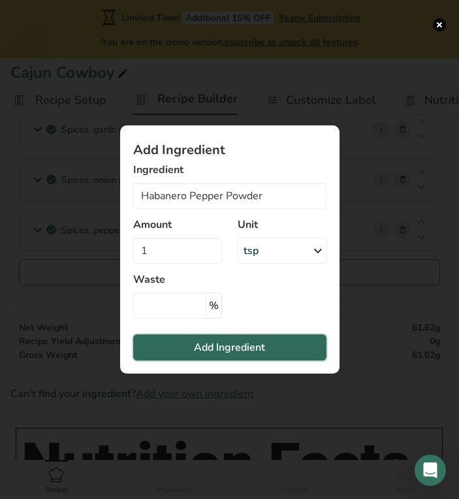
click at [195, 345] on span "Add Ingredient" at bounding box center [229, 348] width 71 height 16
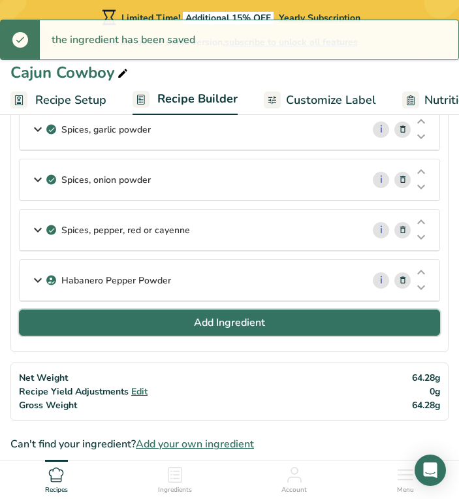
click at [191, 331] on button "Add Ingredient" at bounding box center [229, 322] width 421 height 26
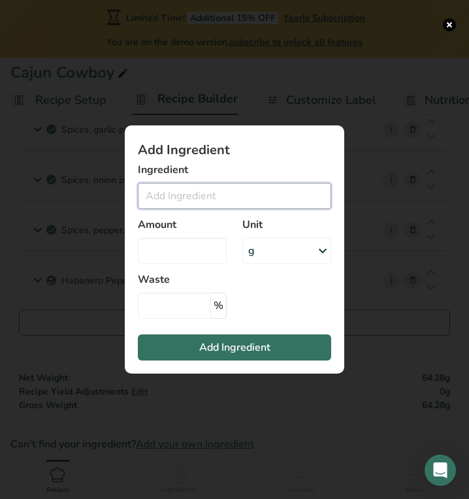
click at [204, 198] on input "Add ingredient modal" at bounding box center [234, 196] width 193 height 26
type input "r"
type input "ground oregano"
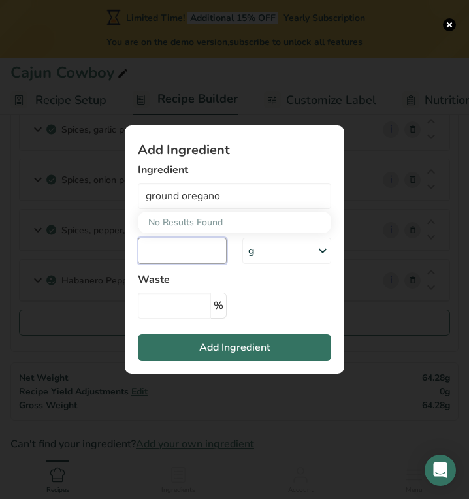
click at [181, 248] on input "Add ingredient modal" at bounding box center [182, 251] width 89 height 26
type input "1"
click at [285, 251] on div "g" at bounding box center [286, 251] width 89 height 26
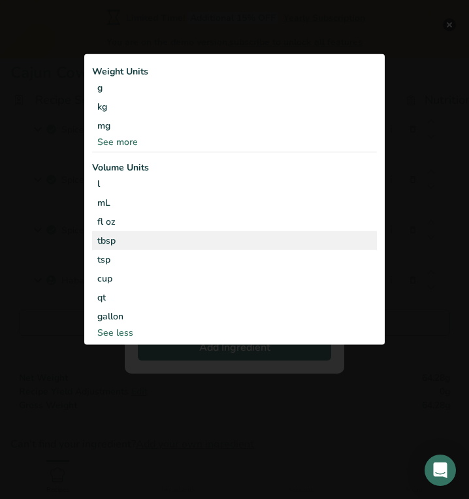
click at [257, 240] on div "tbsp" at bounding box center [234, 241] width 274 height 14
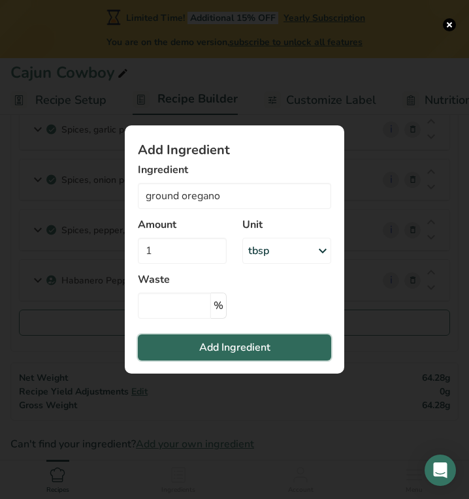
click at [237, 344] on span "Add Ingredient" at bounding box center [234, 348] width 71 height 16
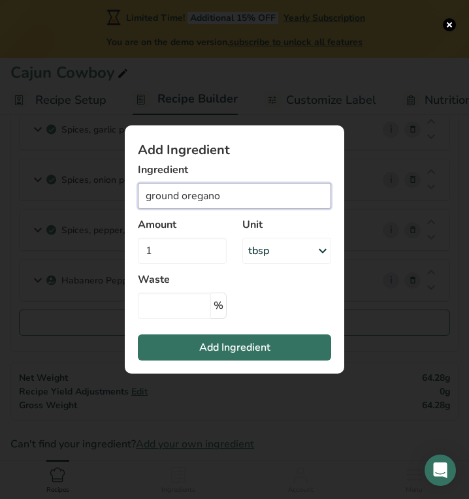
click at [183, 193] on input "ground oregano" at bounding box center [234, 196] width 193 height 26
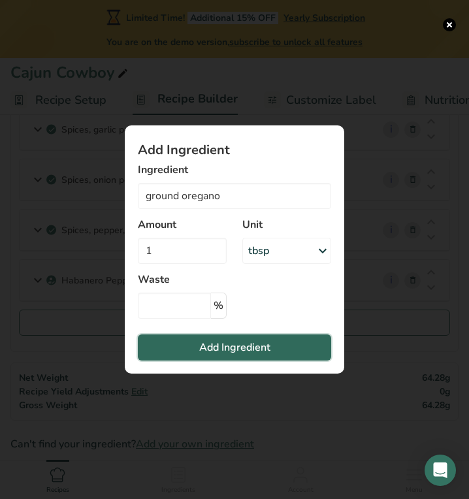
click at [213, 342] on span "Add Ingredient" at bounding box center [234, 348] width 71 height 16
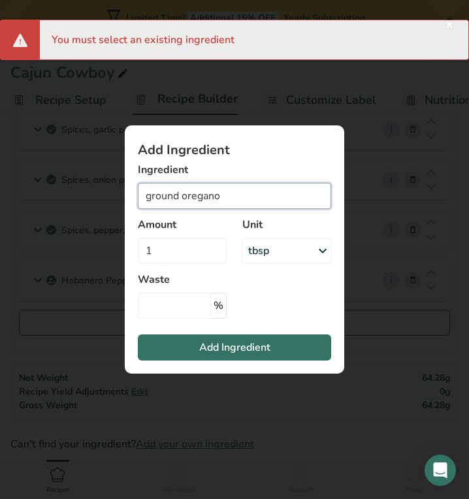
click at [183, 193] on input "ground oregano" at bounding box center [234, 196] width 193 height 26
drag, startPoint x: 183, startPoint y: 193, endPoint x: 76, endPoint y: 193, distance: 106.4
click at [76, 193] on div "Add Ingredient Ingredient ground oregano No Results Found Amount 1 Unit tbsp We…" at bounding box center [234, 249] width 469 height 499
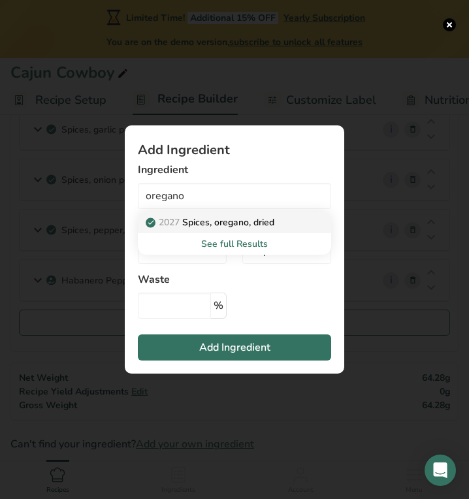
click at [154, 222] on span "Add ingredient modal" at bounding box center [151, 223] width 10 height 16
type input "Spices, oregano, dried"
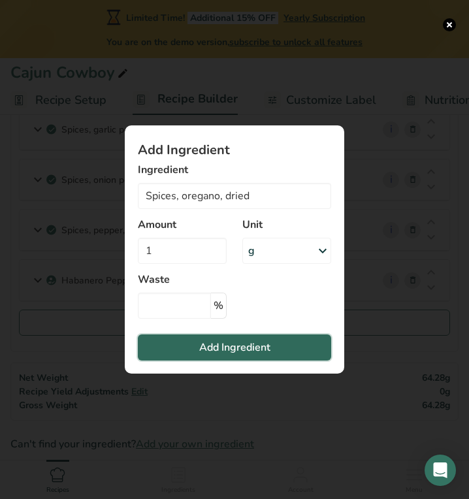
click at [195, 347] on button "Add Ingredient" at bounding box center [234, 347] width 193 height 26
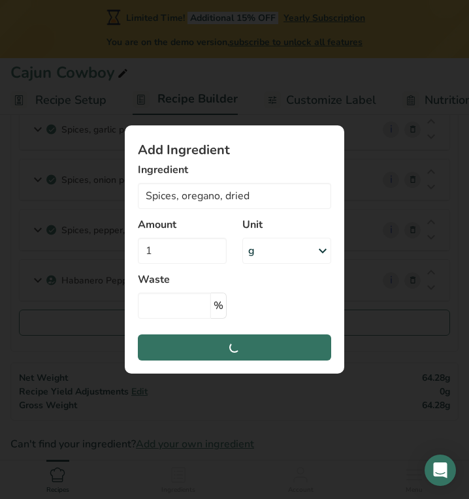
click at [277, 253] on div "g" at bounding box center [286, 251] width 89 height 26
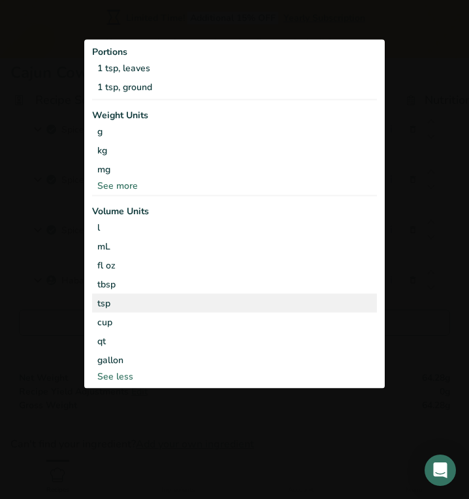
click at [229, 301] on div "tsp" at bounding box center [234, 303] width 274 height 14
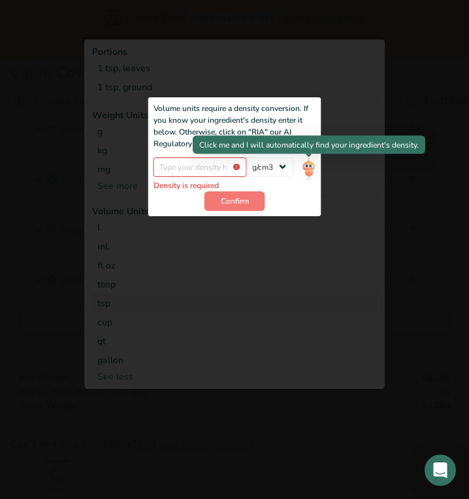
click at [308, 167] on img "Add ingredient modal" at bounding box center [308, 168] width 14 height 23
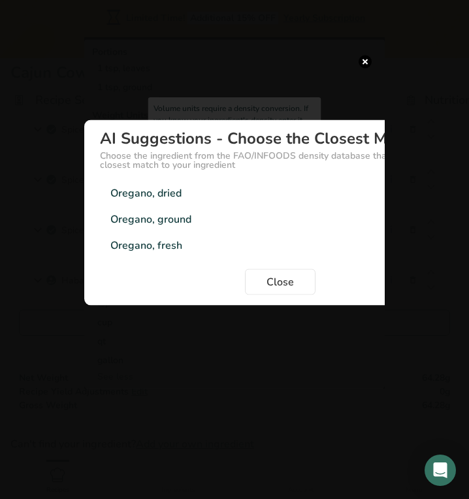
click at [131, 216] on div "Oregano, ground" at bounding box center [150, 220] width 81 height 16
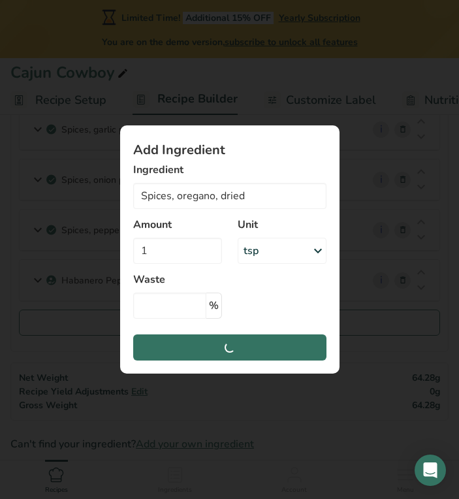
click at [195, 353] on section "Add Ingredient Ingredient Spices, oregano, dried 2027 Spices, oregano, dried Se…" at bounding box center [229, 249] width 219 height 248
click at [229, 344] on section "Add Ingredient Ingredient Spices, oregano, dried 2027 Spices, oregano, dried Se…" at bounding box center [229, 249] width 219 height 248
click at [319, 178] on div "Ingredient Spices, oregano, dried 2027 Spices, oregano, dried See full Results" at bounding box center [229, 185] width 193 height 47
click at [412, 215] on div "Add ingredient modal" at bounding box center [229, 249] width 459 height 499
click at [226, 346] on section "Add Ingredient Ingredient Spices, oregano, dried 2027 Spices, oregano, dried Se…" at bounding box center [229, 249] width 219 height 248
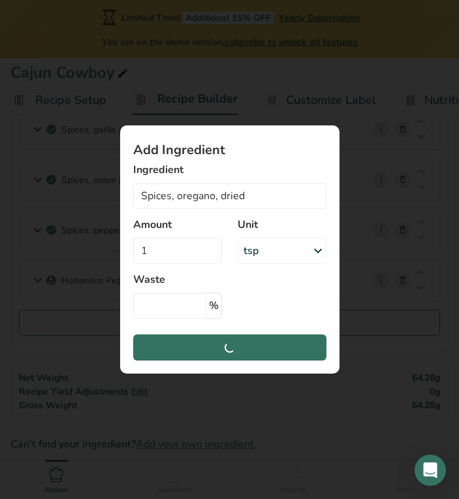
click at [227, 346] on section "Add Ingredient Ingredient Spices, oregano, dried 2027 Spices, oregano, dried Se…" at bounding box center [229, 249] width 219 height 248
click at [236, 344] on section "Add Ingredient Ingredient Spices, oregano, dried 2027 Spices, oregano, dried Se…" at bounding box center [229, 249] width 219 height 248
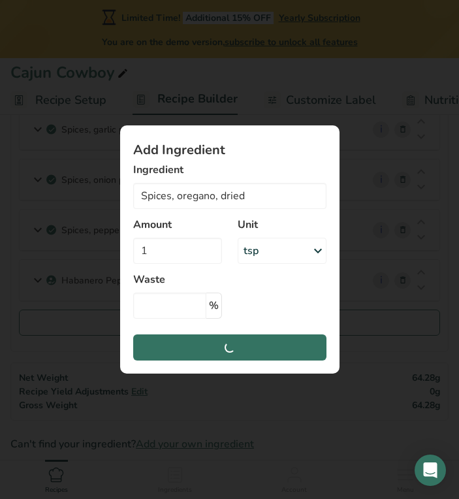
click at [236, 344] on section "Add Ingredient Ingredient Spices, oregano, dried 2027 Spices, oregano, dried Se…" at bounding box center [229, 249] width 219 height 248
click at [304, 471] on div "Add ingredient modal" at bounding box center [229, 249] width 459 height 499
click at [309, 136] on section "Add Ingredient Ingredient Spices, oregano, dried 2027 Spices, oregano, dried Se…" at bounding box center [229, 249] width 219 height 248
click at [247, 74] on div "Add ingredient modal" at bounding box center [229, 249] width 459 height 499
drag, startPoint x: 247, startPoint y: 74, endPoint x: 178, endPoint y: 57, distance: 71.3
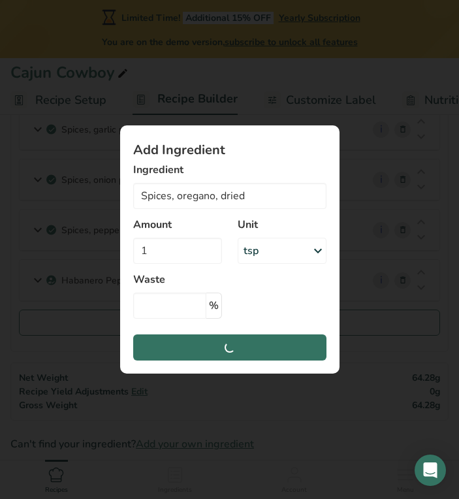
click at [178, 57] on div "Add ingredient modal" at bounding box center [229, 249] width 459 height 499
click at [236, 352] on section "Add Ingredient Ingredient Spices, oregano, dried 2027 Spices, oregano, dried Se…" at bounding box center [229, 249] width 219 height 248
click at [369, 280] on div "Add ingredient modal" at bounding box center [229, 249] width 459 height 499
click at [355, 324] on div "Add Ingredient Ingredient Spices, oregano, dried 2027 Spices, oregano, dried Se…" at bounding box center [229, 249] width 261 height 290
click at [202, 197] on input "Spices, oregano, dried" at bounding box center [229, 196] width 193 height 26
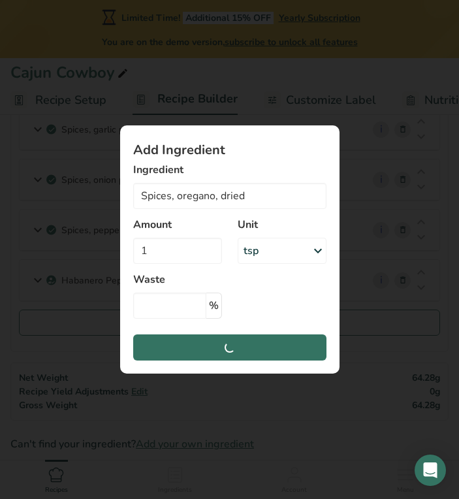
click at [300, 390] on div "Add Ingredient Ingredient Spices, oregano, dried 2027 Spices, oregano, dried Se…" at bounding box center [229, 249] width 261 height 290
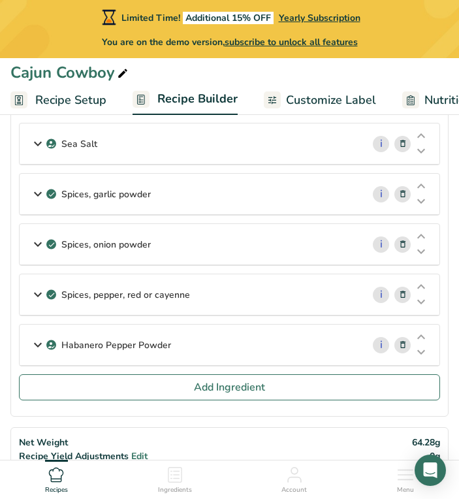
scroll to position [192, 0]
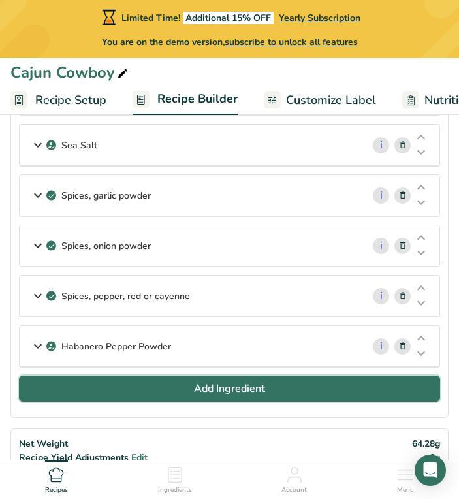
click at [215, 393] on span "Add Ingredient" at bounding box center [229, 389] width 71 height 16
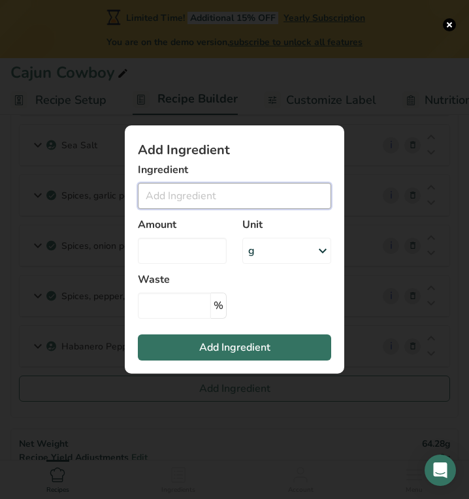
click at [214, 208] on input "Add ingredient modal" at bounding box center [234, 196] width 193 height 26
click at [198, 193] on input "Add ingredient modal" at bounding box center [234, 196] width 193 height 26
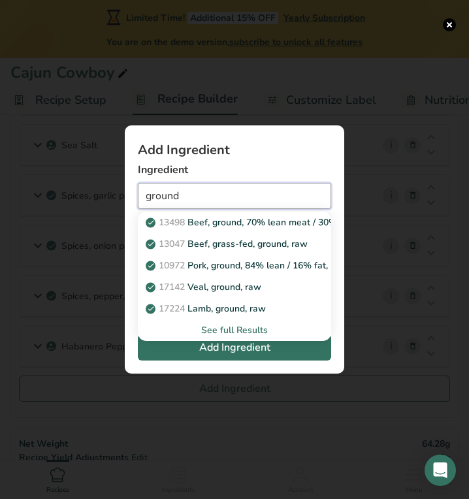
click at [203, 193] on input "ground" at bounding box center [234, 196] width 193 height 26
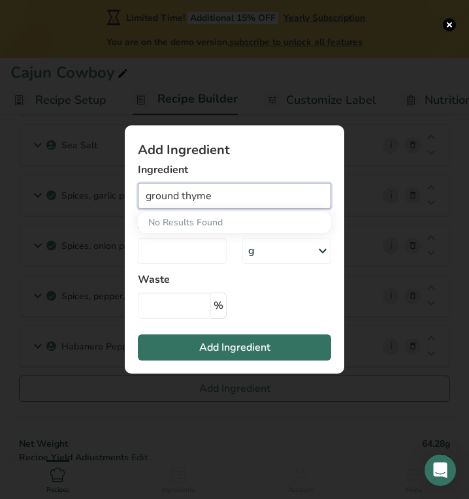
drag, startPoint x: 222, startPoint y: 197, endPoint x: 46, endPoint y: 188, distance: 175.8
click at [46, 188] on div "Add Ingredient Ingredient ground thyme No Results Found Amount Unit g Weight Un…" at bounding box center [234, 249] width 469 height 499
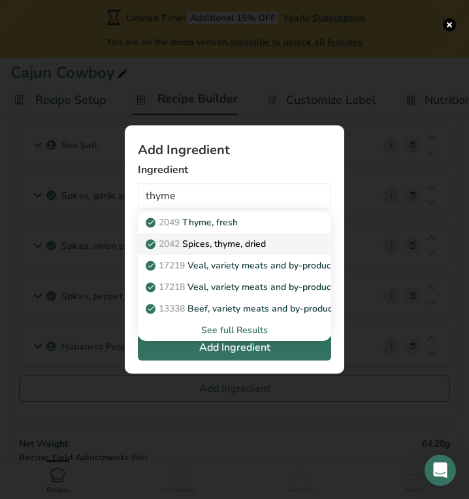
click at [191, 245] on p "2042 Spices, thyme, dried" at bounding box center [207, 244] width 118 height 14
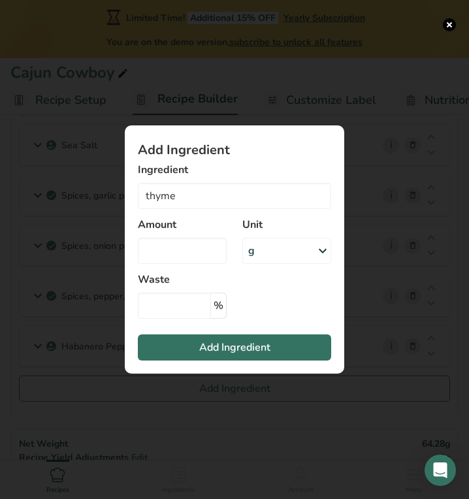
type input "Spices, thyme, dried"
click at [191, 245] on input "Add ingredient modal" at bounding box center [182, 251] width 89 height 26
type input "1"
click at [264, 242] on div "g" at bounding box center [286, 251] width 89 height 26
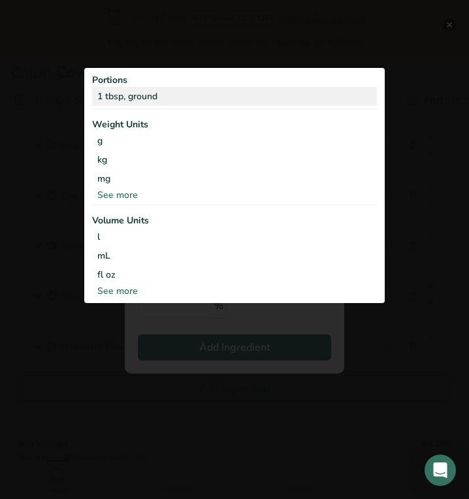
click at [136, 90] on div "1 tbsp, ground" at bounding box center [234, 96] width 285 height 19
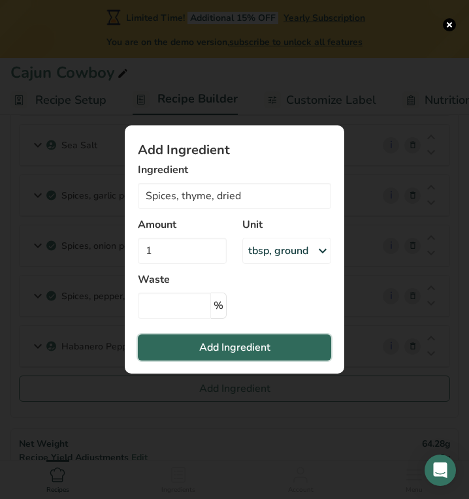
click at [209, 342] on span "Add Ingredient" at bounding box center [234, 348] width 71 height 16
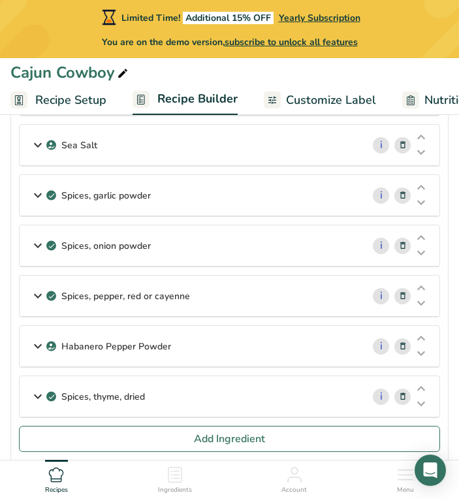
drag, startPoint x: 209, startPoint y: 342, endPoint x: 97, endPoint y: 396, distance: 123.8
click at [97, 396] on p "Spices, thyme, dried" at bounding box center [103, 397] width 84 height 14
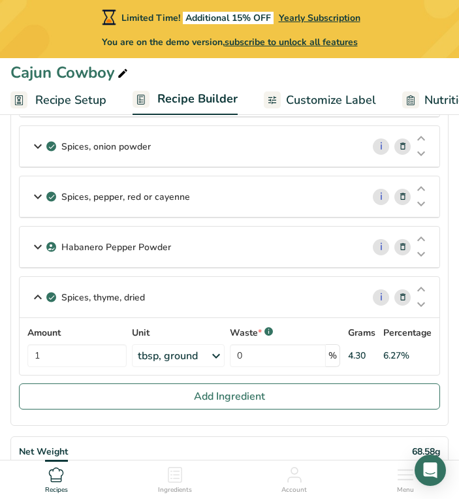
scroll to position [292, 0]
click at [382, 295] on link "i" at bounding box center [381, 297] width 16 height 16
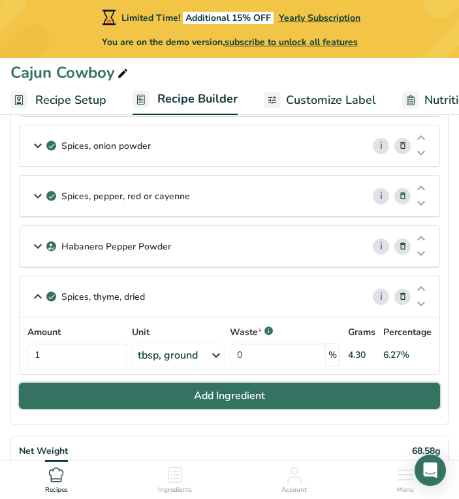
click at [140, 394] on button "Add Ingredient" at bounding box center [229, 396] width 421 height 26
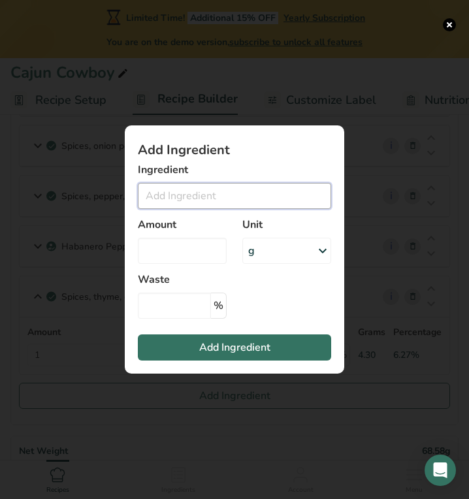
click at [198, 186] on input "Add ingredient modal" at bounding box center [234, 196] width 193 height 26
click at [197, 185] on input "Add ingredient modal" at bounding box center [234, 196] width 193 height 26
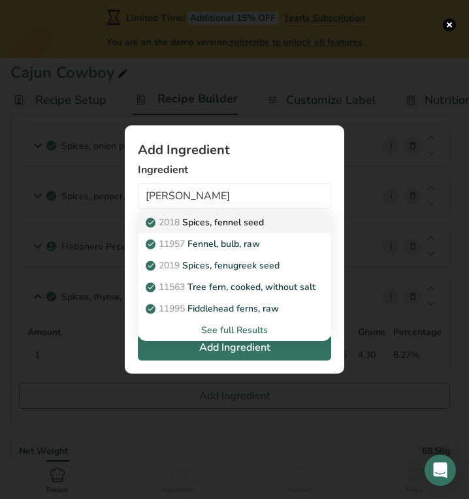
click at [238, 229] on link "2018 Spices, fennel seed" at bounding box center [234, 223] width 193 height 22
type input "Spices, fennel seed"
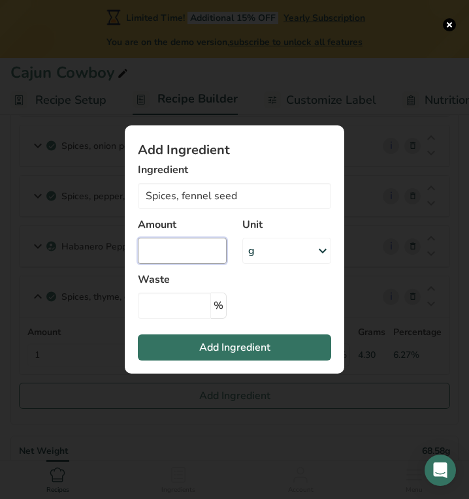
click at [215, 252] on input "Add ingredient modal" at bounding box center [182, 251] width 89 height 26
type input "1"
click at [291, 251] on div "g" at bounding box center [286, 251] width 89 height 26
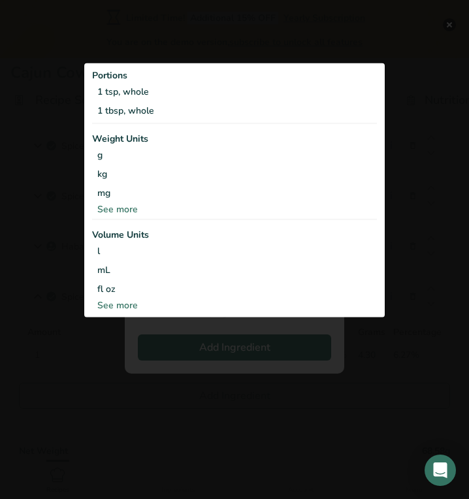
click at [111, 304] on div "See more" at bounding box center [234, 305] width 285 height 14
select select "22"
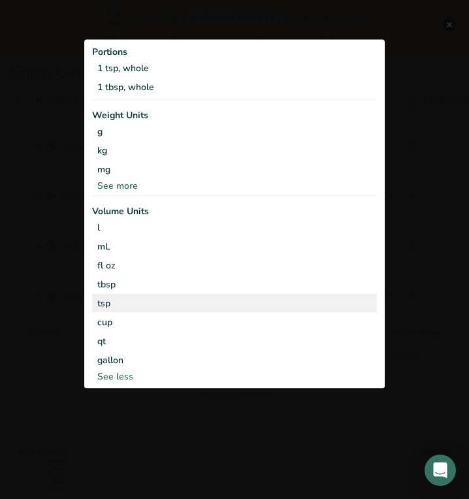
click at [110, 304] on div "tsp" at bounding box center [234, 303] width 274 height 14
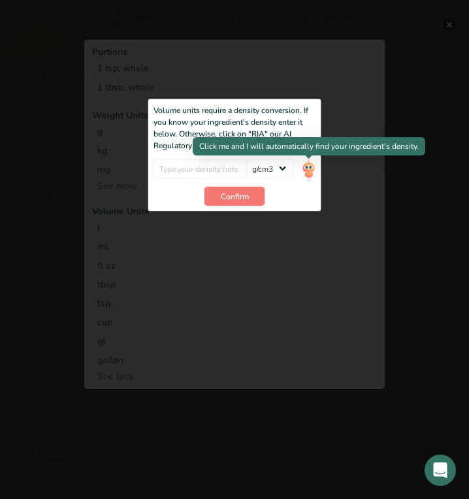
click at [313, 170] on img "Add ingredient modal" at bounding box center [308, 170] width 14 height 23
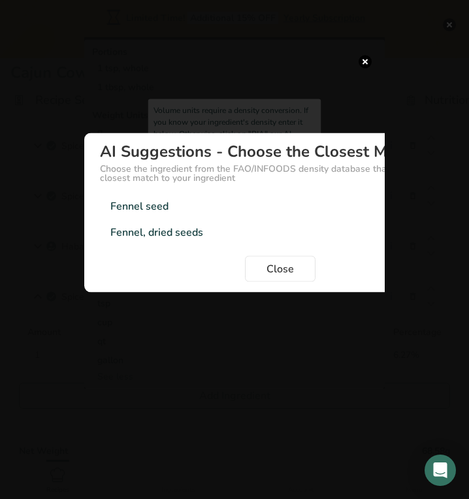
drag, startPoint x: 313, startPoint y: 170, endPoint x: 145, endPoint y: 215, distance: 173.8
click at [145, 215] on div "Fennel seed 0.6g/cm3" at bounding box center [280, 206] width 360 height 26
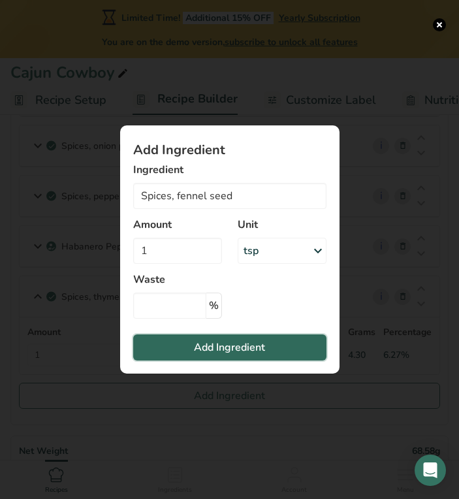
click at [244, 349] on span "Add Ingredient" at bounding box center [229, 348] width 71 height 16
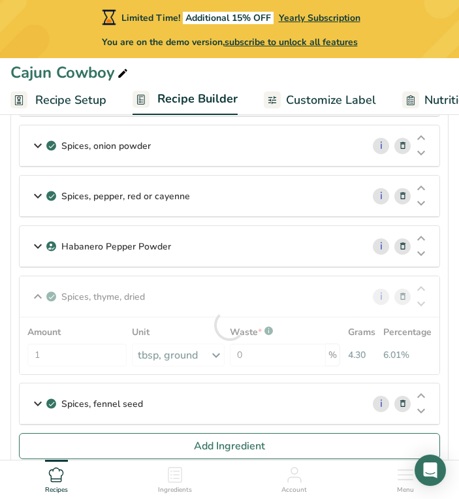
drag, startPoint x: 244, startPoint y: 349, endPoint x: 172, endPoint y: 304, distance: 84.4
click at [172, 304] on div "Spices, thyme, dried i Amount 1 Unit tbsp, ground Portions 1 tsp, leaves 1 tbsp…" at bounding box center [229, 325] width 421 height 99
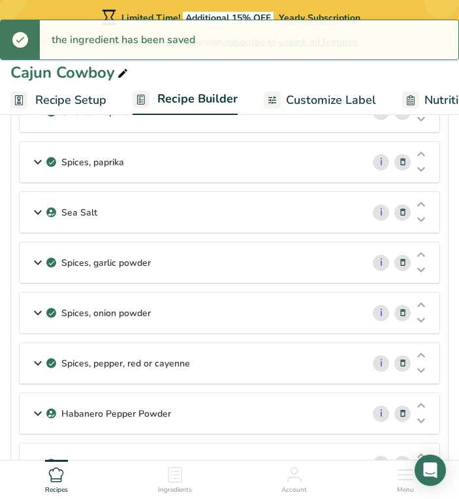
scroll to position [125, 0]
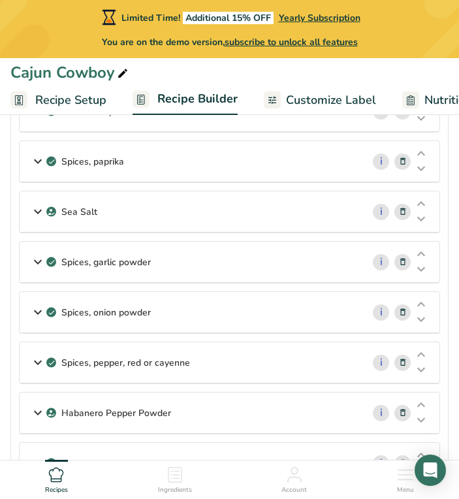
drag, startPoint x: 172, startPoint y: 304, endPoint x: 398, endPoint y: 54, distance: 336.6
click at [398, 54] on div "Limited Time! Additional 15% OFF Yearly Subscription You are on the demo versio…" at bounding box center [229, 29] width 459 height 58
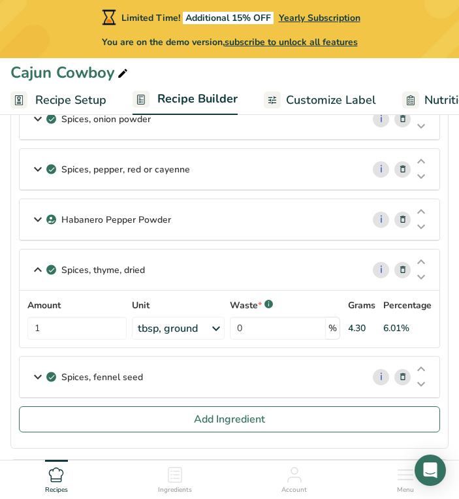
scroll to position [318, 0]
drag, startPoint x: 227, startPoint y: 316, endPoint x: 171, endPoint y: 304, distance: 57.4
click at [171, 304] on label "Unit" at bounding box center [178, 306] width 93 height 14
click at [422, 279] on icon at bounding box center [421, 278] width 16 height 10
click at [422, 264] on icon at bounding box center [421, 263] width 16 height 10
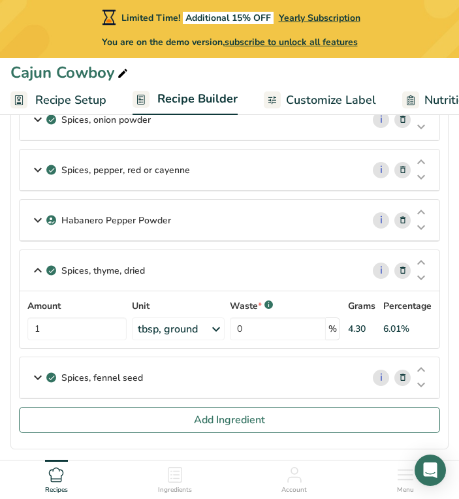
click at [398, 270] on span at bounding box center [403, 270] width 16 height 16
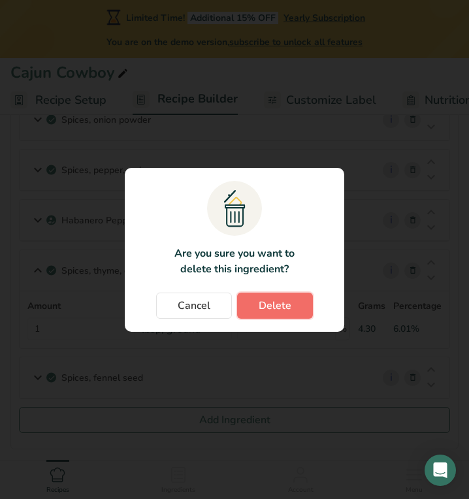
click at [274, 315] on button "Delete" at bounding box center [275, 306] width 76 height 26
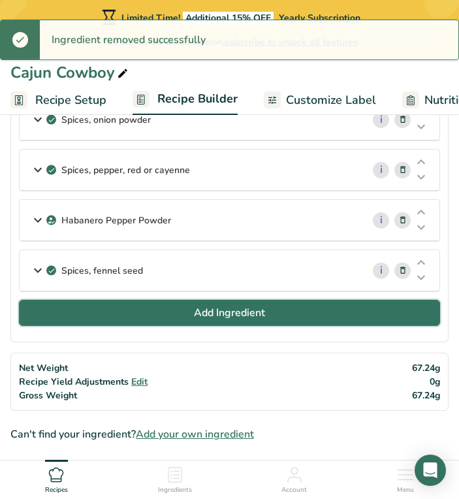
click at [239, 309] on span "Add Ingredient" at bounding box center [229, 313] width 71 height 16
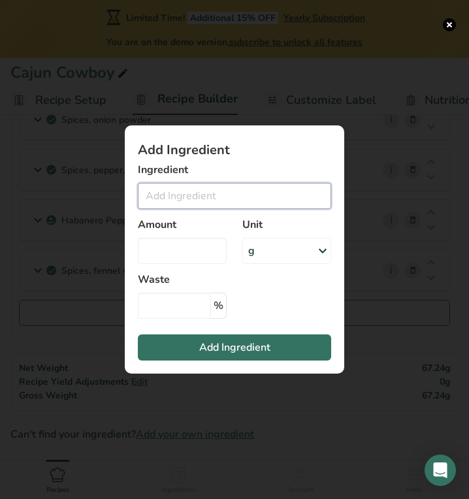
click at [197, 197] on input "Add ingredient modal" at bounding box center [234, 196] width 193 height 26
click at [339, 399] on div "Add ingredient modal" at bounding box center [234, 249] width 469 height 499
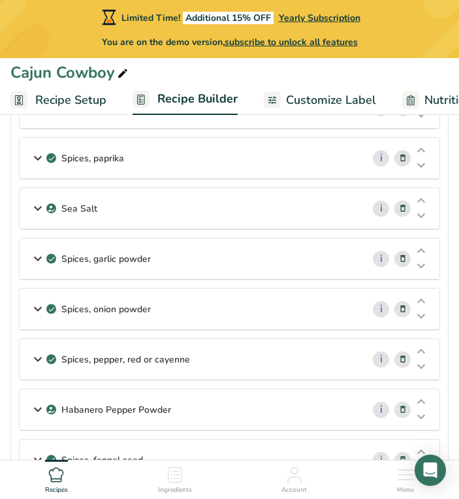
scroll to position [323, 0]
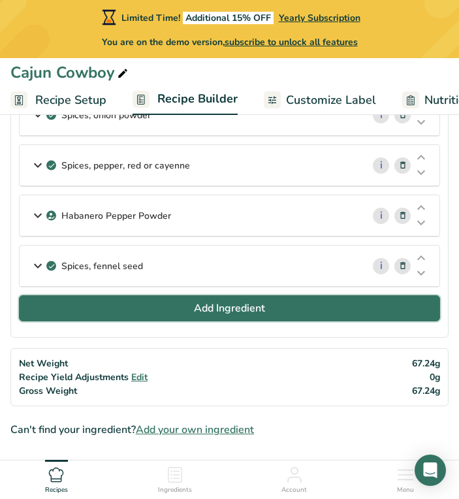
click at [229, 307] on span "Add Ingredient" at bounding box center [229, 308] width 71 height 16
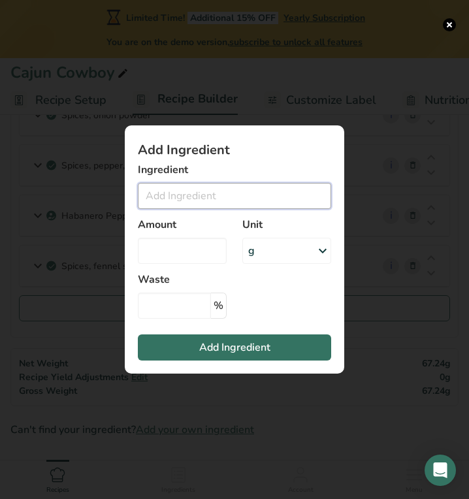
click at [204, 197] on input "Add ingredient modal" at bounding box center [234, 196] width 193 height 26
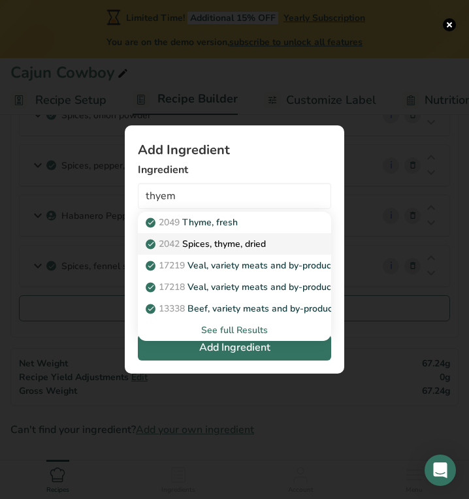
click at [206, 240] on p "2042 Spices, thyme, dried" at bounding box center [207, 244] width 118 height 14
type input "Spices, thyme, dried"
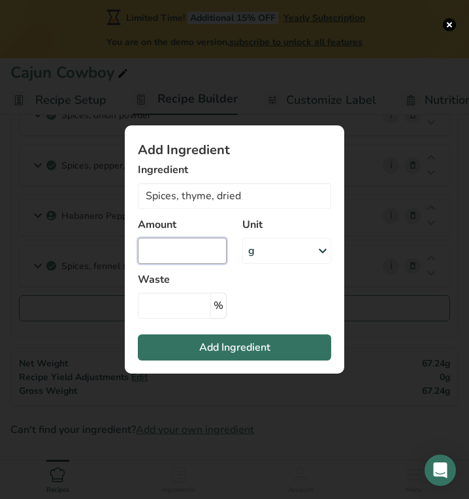
click at [214, 253] on input "Add ingredient modal" at bounding box center [182, 251] width 89 height 26
type input "1"
click at [298, 248] on div "g" at bounding box center [286, 251] width 89 height 26
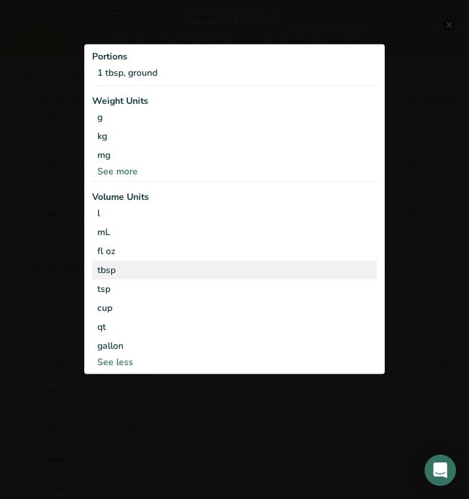
click at [225, 276] on div "tbsp" at bounding box center [234, 270] width 274 height 14
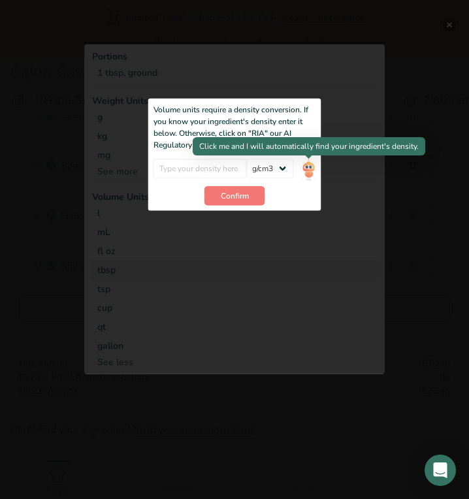
click at [304, 170] on img "Add ingredient modal" at bounding box center [308, 170] width 14 height 23
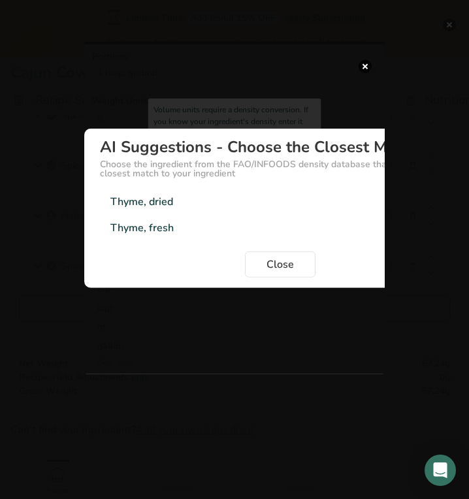
drag, startPoint x: 304, startPoint y: 170, endPoint x: 151, endPoint y: 200, distance: 155.8
click at [151, 200] on div "Thyme, dried" at bounding box center [141, 201] width 63 height 16
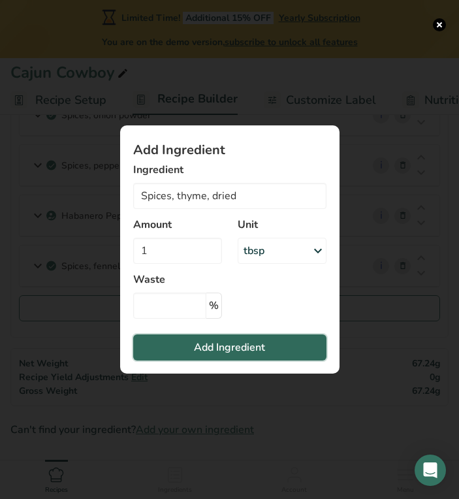
click at [245, 347] on span "Add Ingredient" at bounding box center [229, 348] width 71 height 16
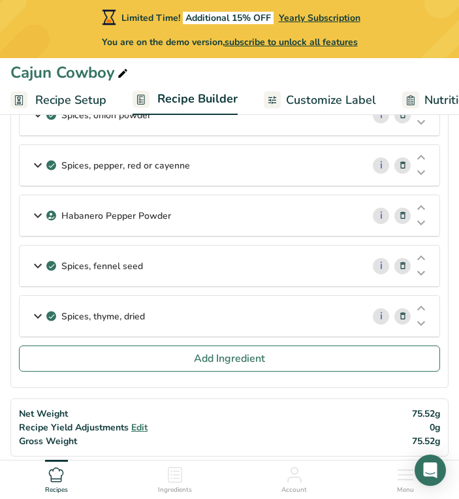
drag, startPoint x: 245, startPoint y: 347, endPoint x: 166, endPoint y: 405, distance: 98.1
click at [166, 405] on div "Net Weight Recipe Yield Adjustments Edit Gross Weight 75.52g 0g 75.52g" at bounding box center [229, 427] width 438 height 58
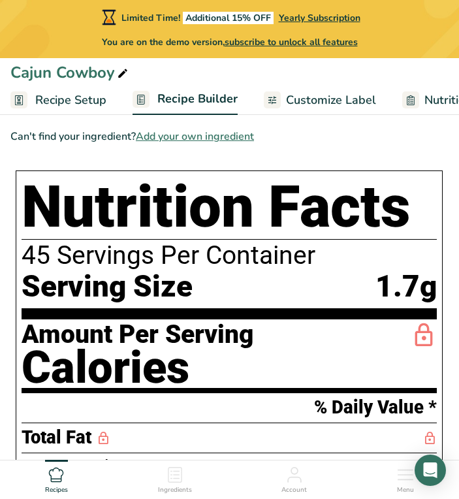
scroll to position [665, 0]
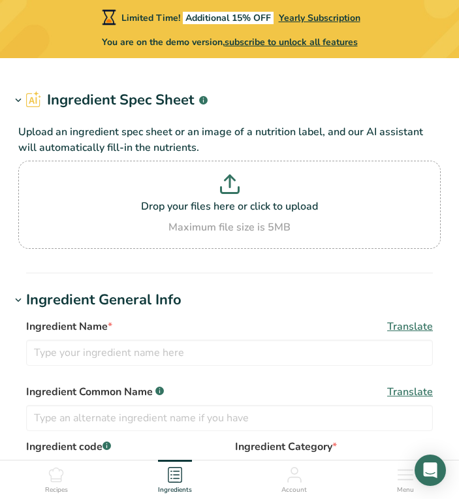
type input "Spices, thyme, dried"
type input "Thyme"
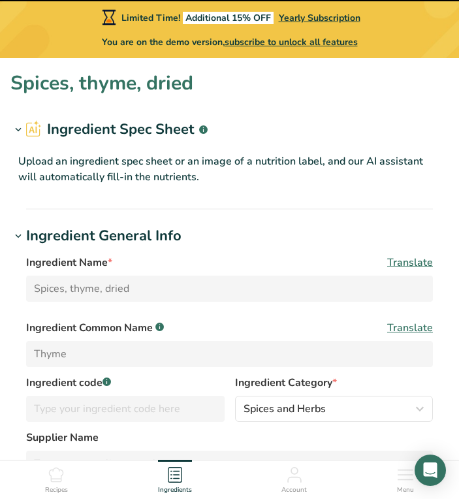
scroll to position [77, 0]
